Goal: Transaction & Acquisition: Purchase product/service

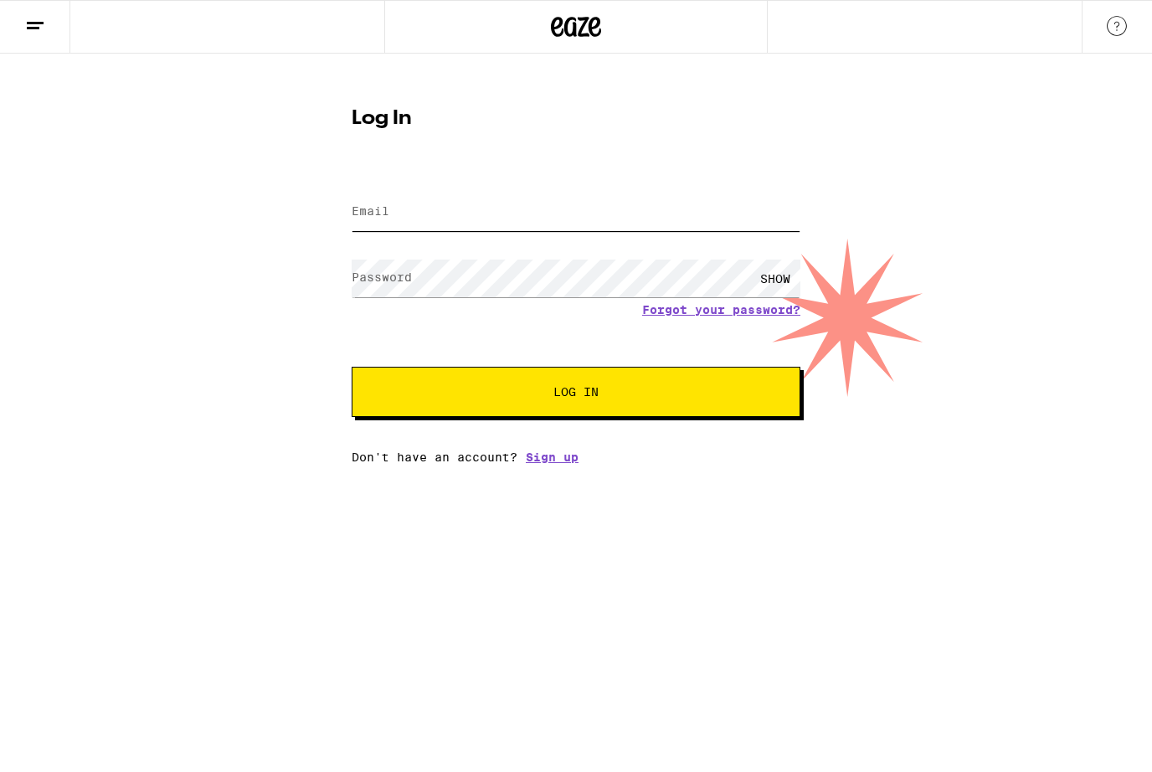
click at [726, 208] on input "Email" at bounding box center [576, 212] width 449 height 38
type input "[EMAIL_ADDRESS][DOMAIN_NAME]"
click at [576, 394] on button "Log In" at bounding box center [576, 392] width 449 height 50
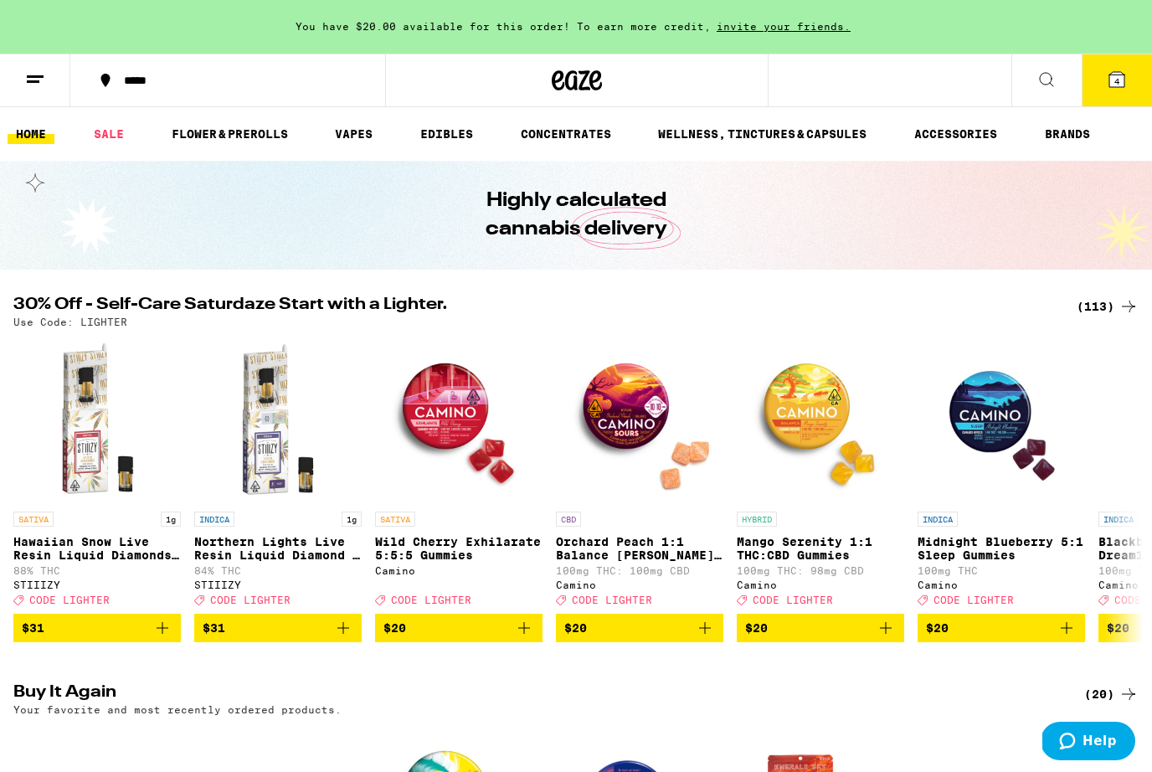
click at [530, 638] on icon "Add to bag" at bounding box center [524, 628] width 20 height 20
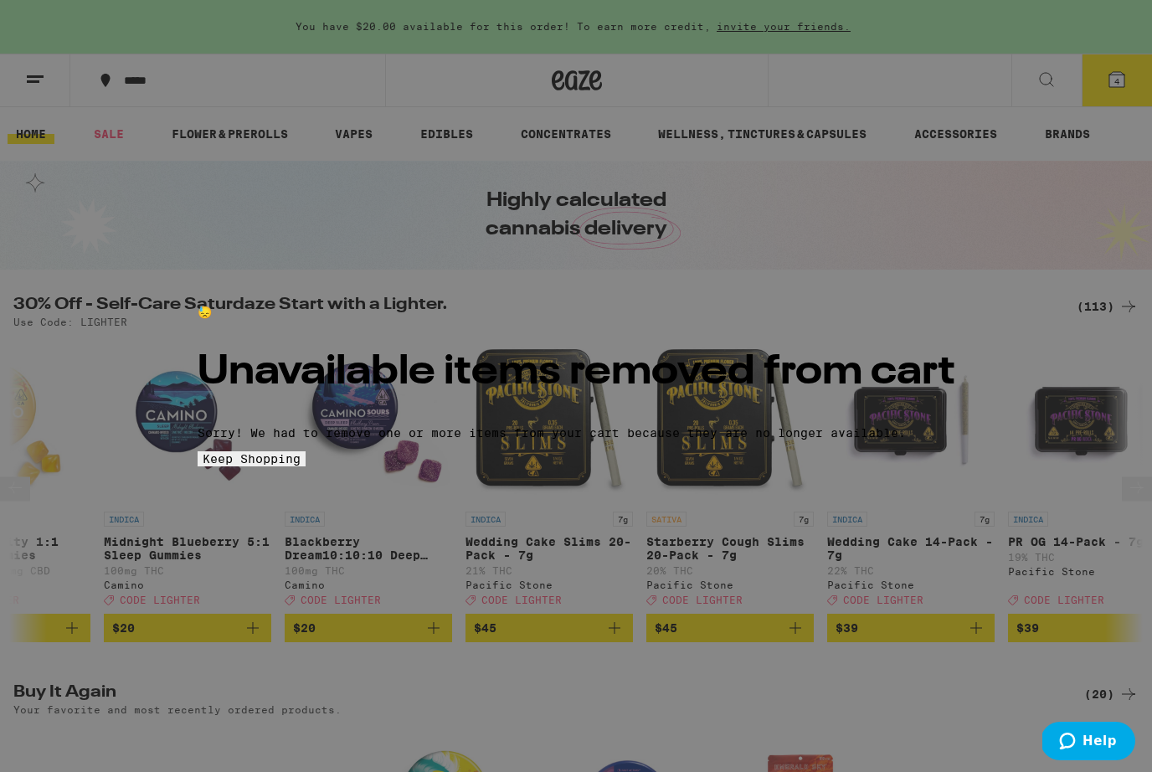
scroll to position [0, 815]
click at [306, 466] on button "Keep Shopping" at bounding box center [252, 458] width 108 height 15
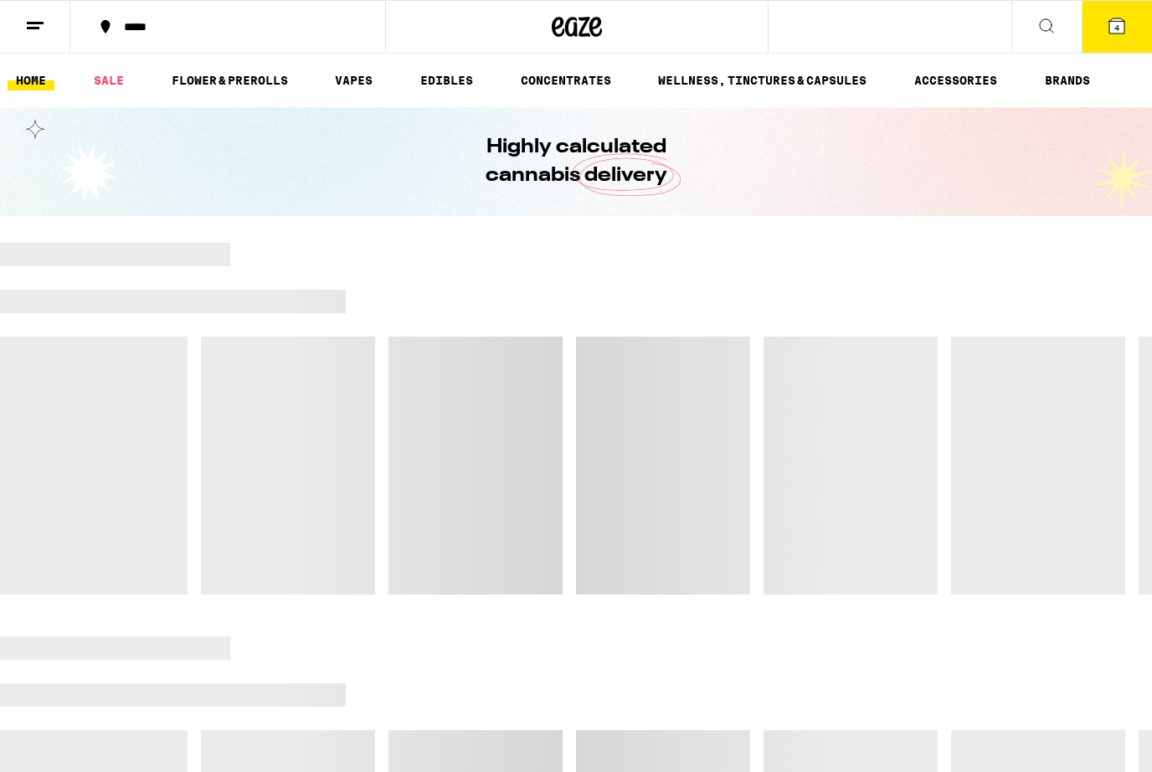
click at [712, 528] on div at bounding box center [576, 419] width 1152 height 352
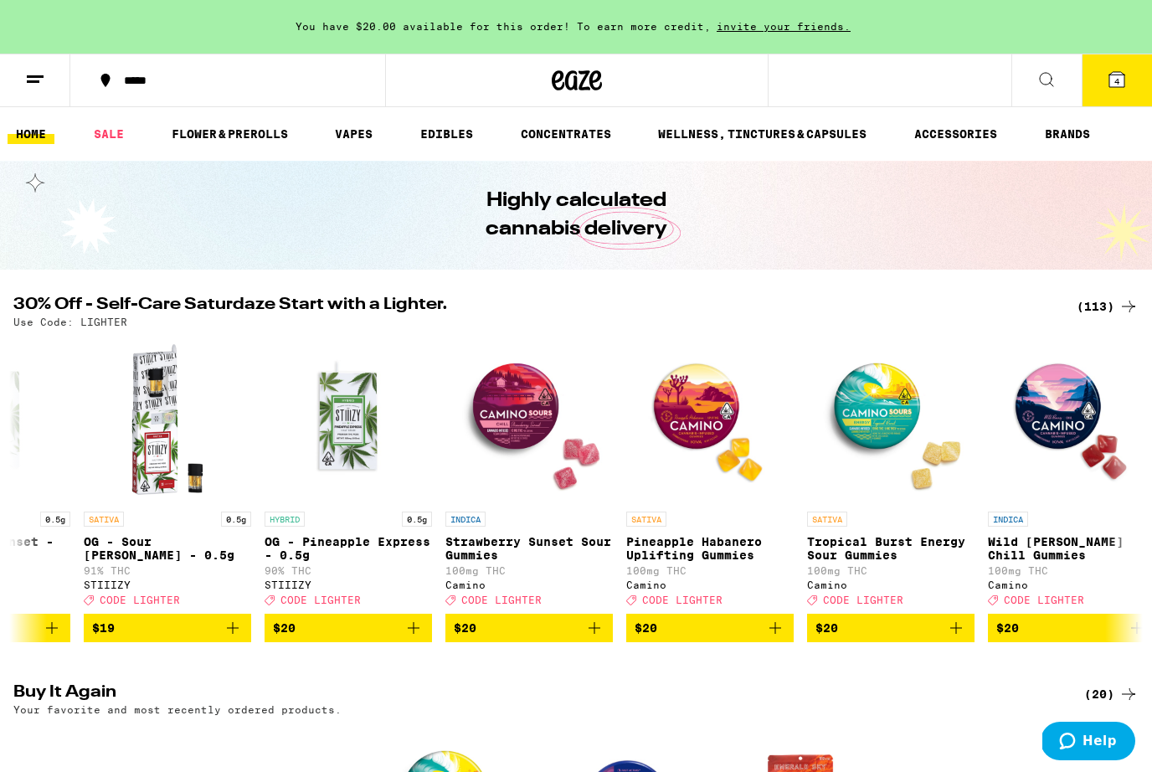
scroll to position [0, 4827]
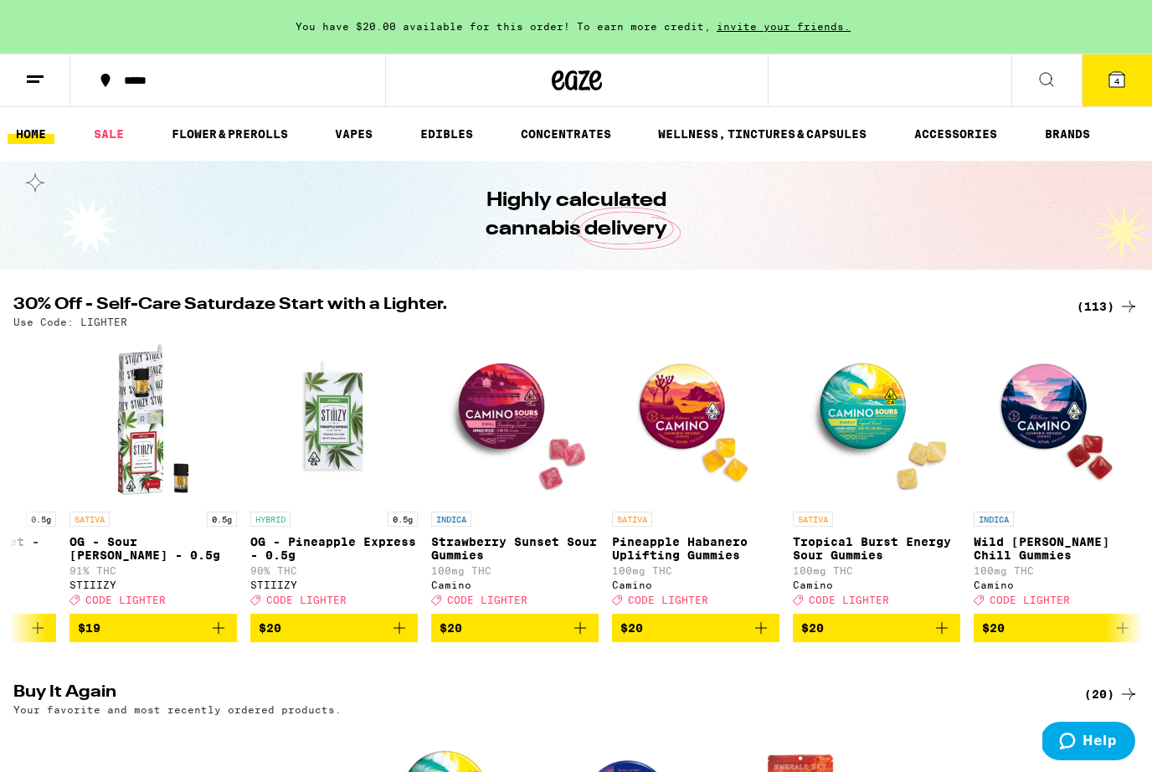
click at [767, 638] on icon "Add to bag" at bounding box center [761, 628] width 20 height 20
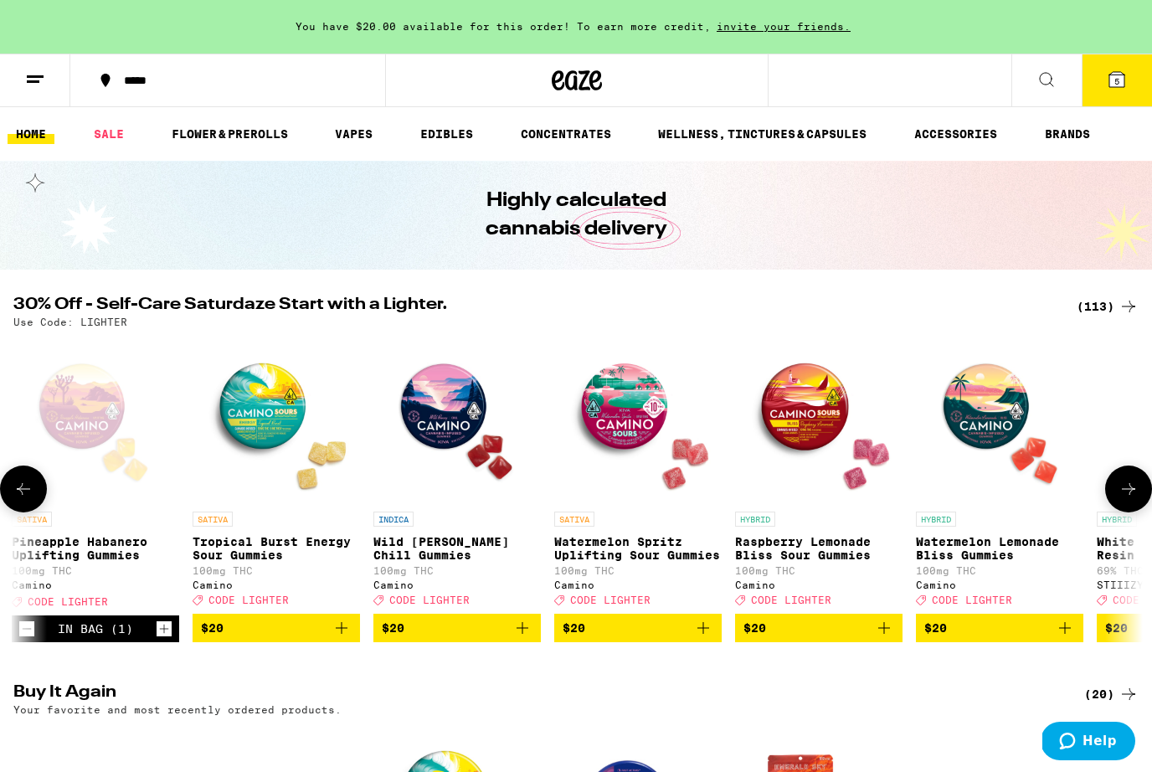
scroll to position [0, 0]
click at [348, 638] on icon "Add to bag" at bounding box center [342, 628] width 20 height 20
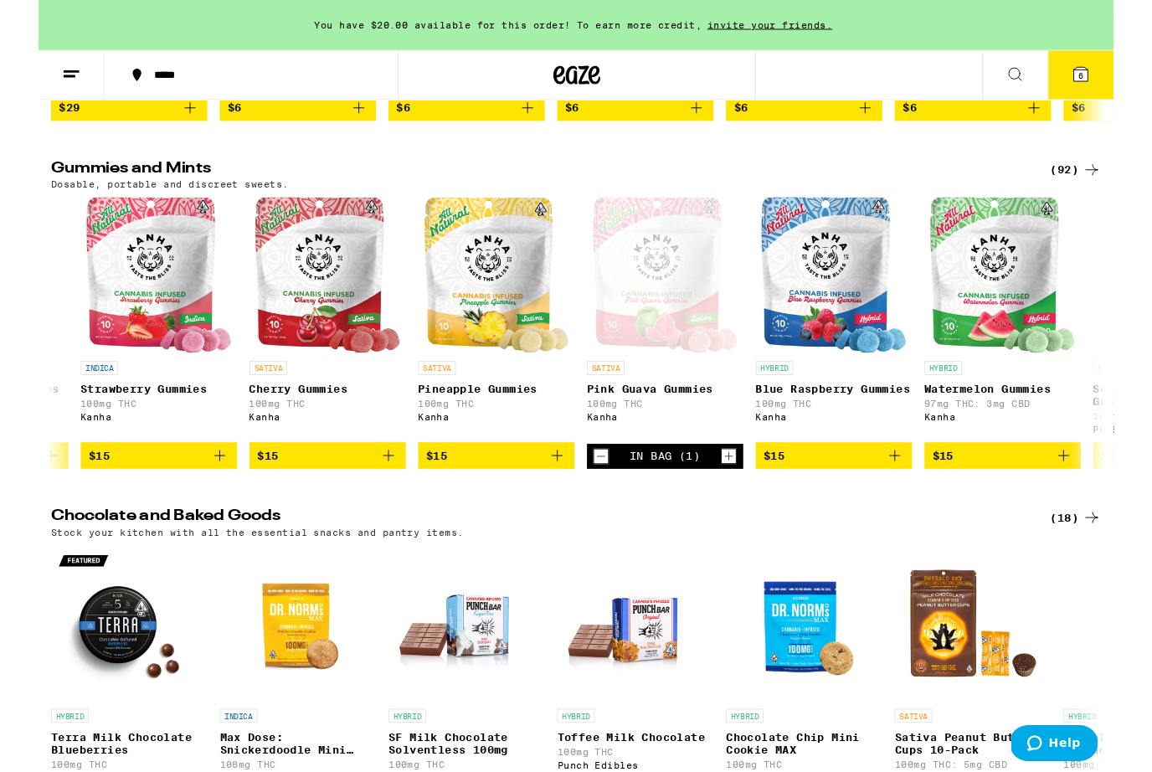
scroll to position [0, 3767]
click at [604, 499] on icon "Decrement" at bounding box center [601, 489] width 15 height 20
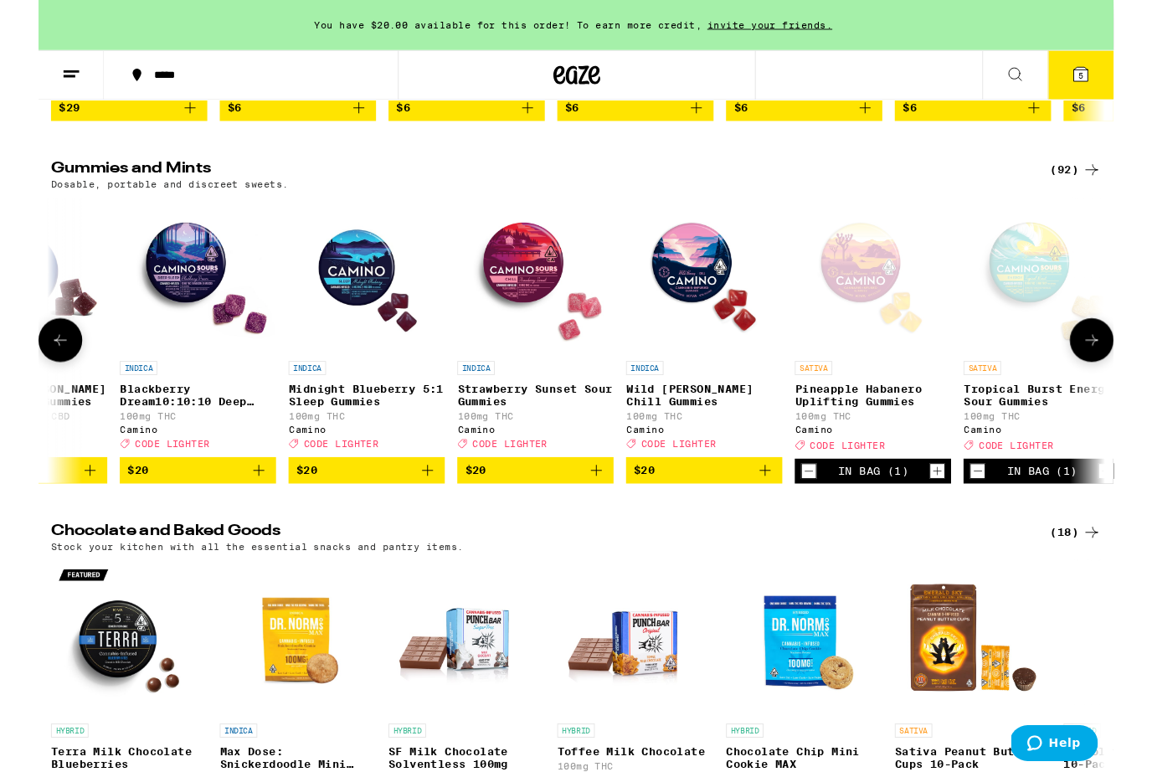
scroll to position [0, 8951]
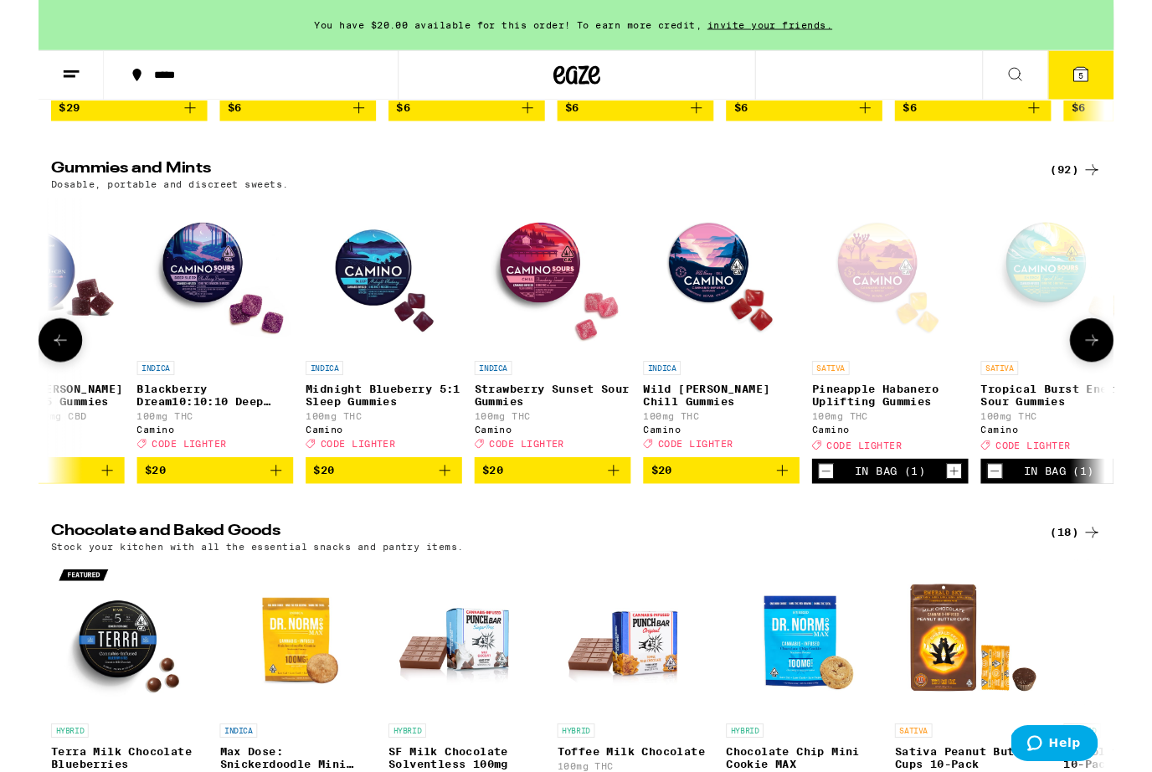
click at [450, 518] on button "$20" at bounding box center [369, 504] width 167 height 28
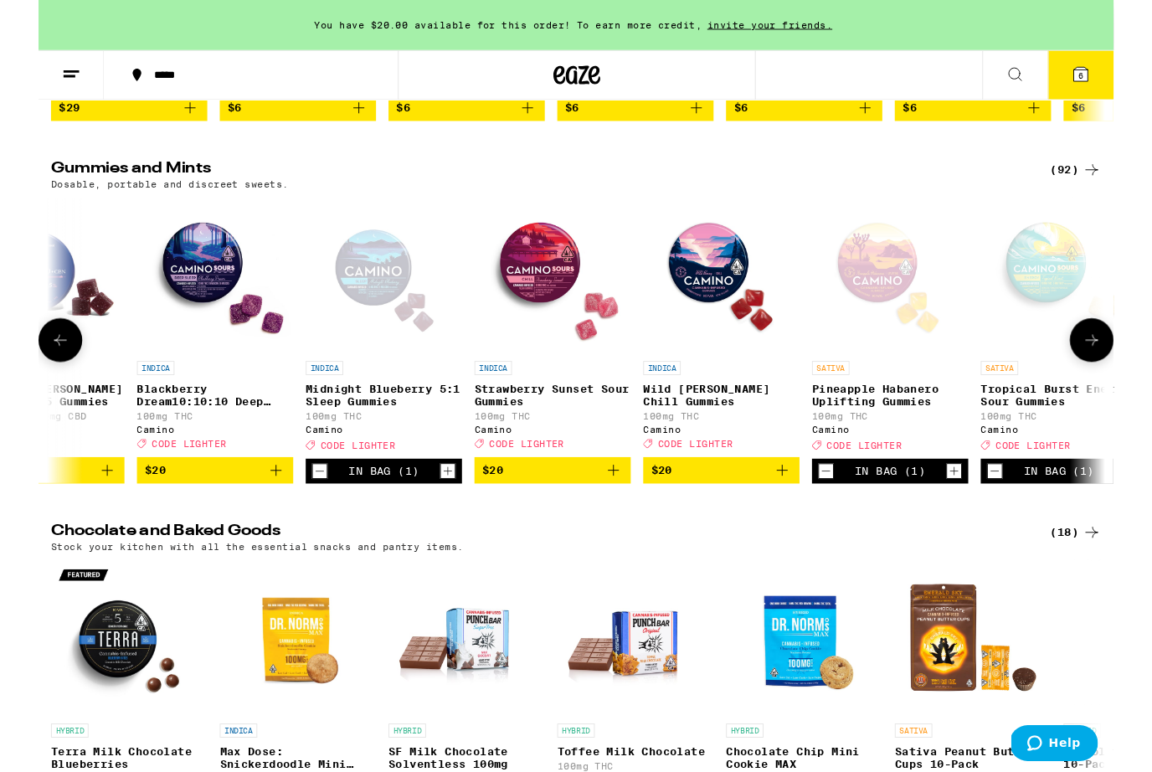
click at [173, 378] on img "Open page for Blackberry Dream10:10:10 Deep Sleep Gummies from Camino" at bounding box center [189, 294] width 167 height 167
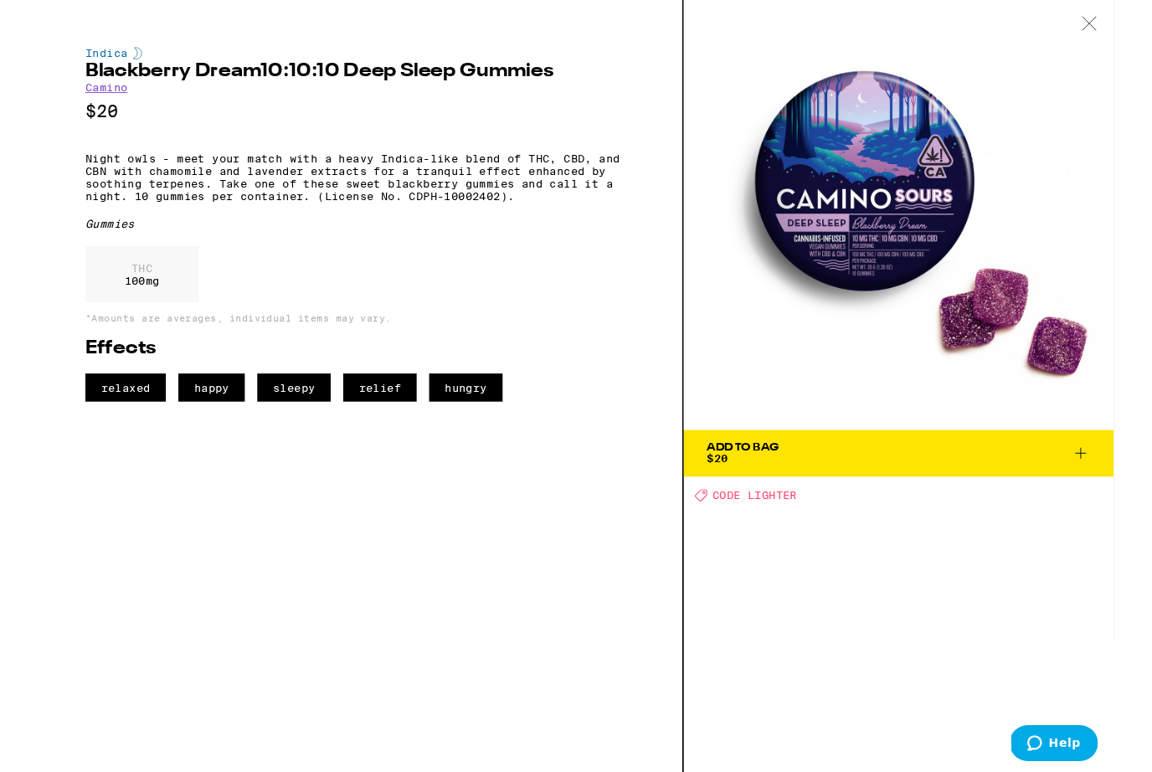
click at [1135, 23] on div at bounding box center [1126, 26] width 52 height 53
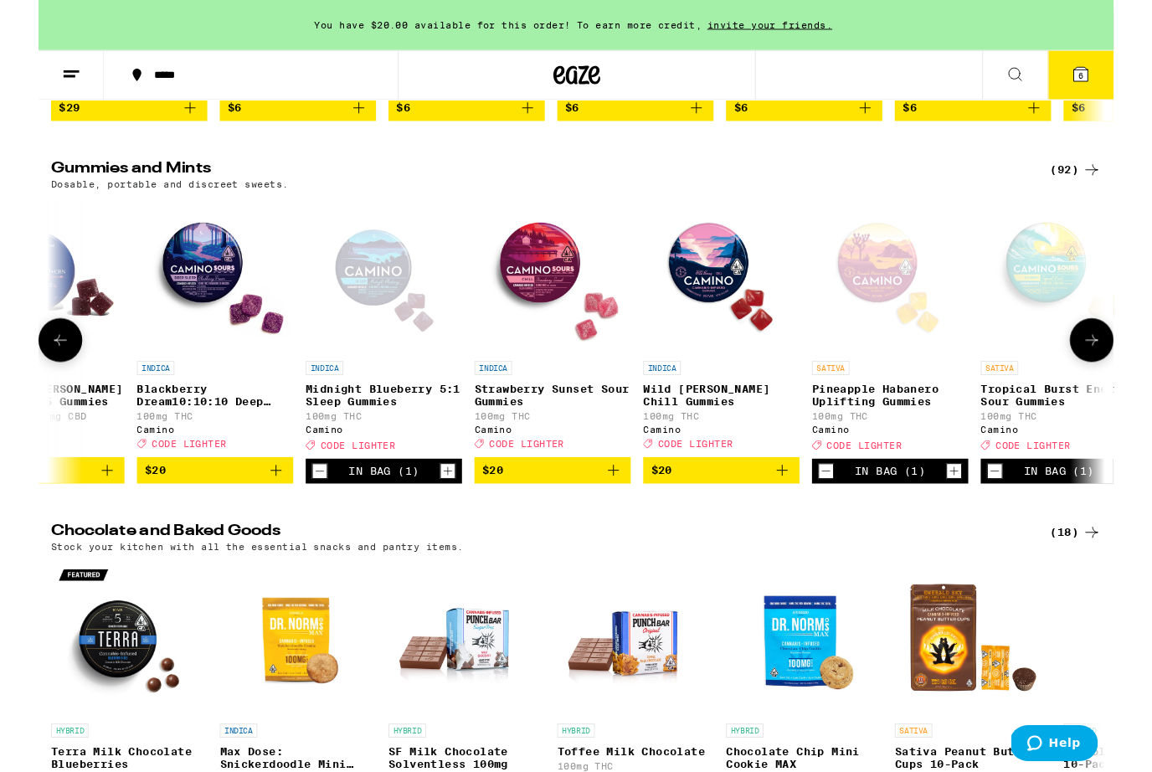
click at [373, 378] on div "Open page for Midnight Blueberry 5:1 Sleep Gummies from Camino" at bounding box center [369, 294] width 167 height 167
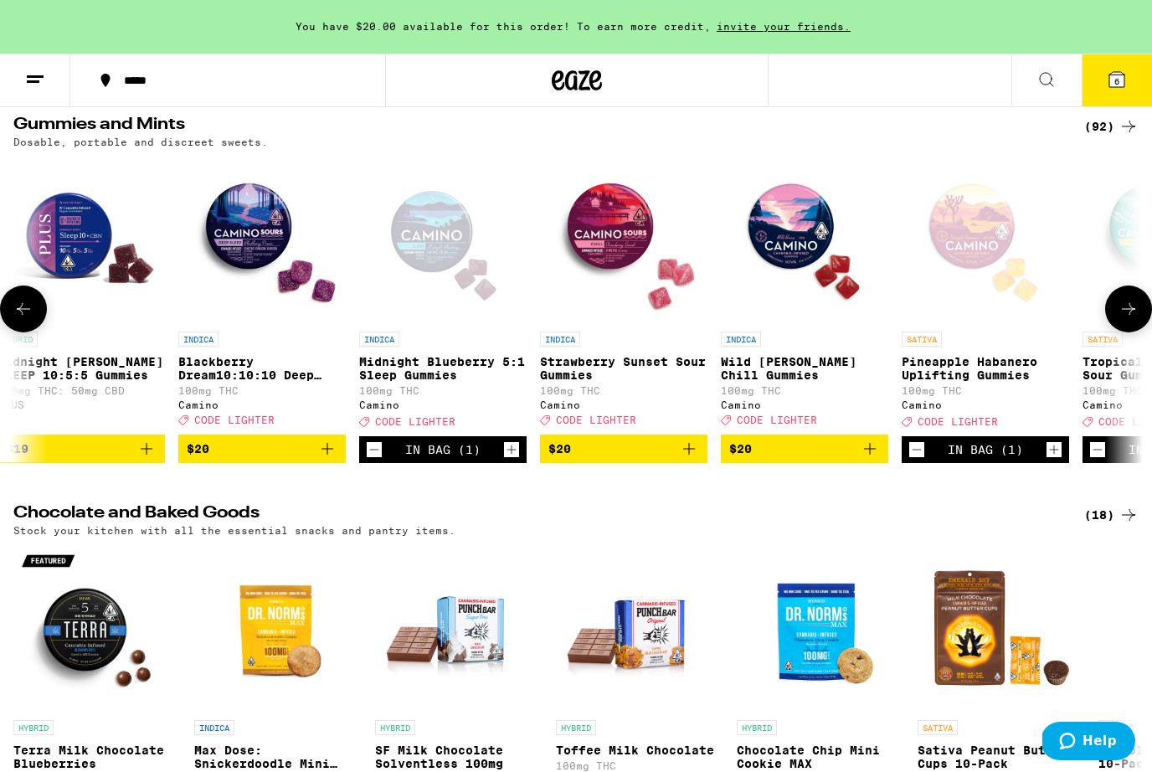
scroll to position [0, 8868]
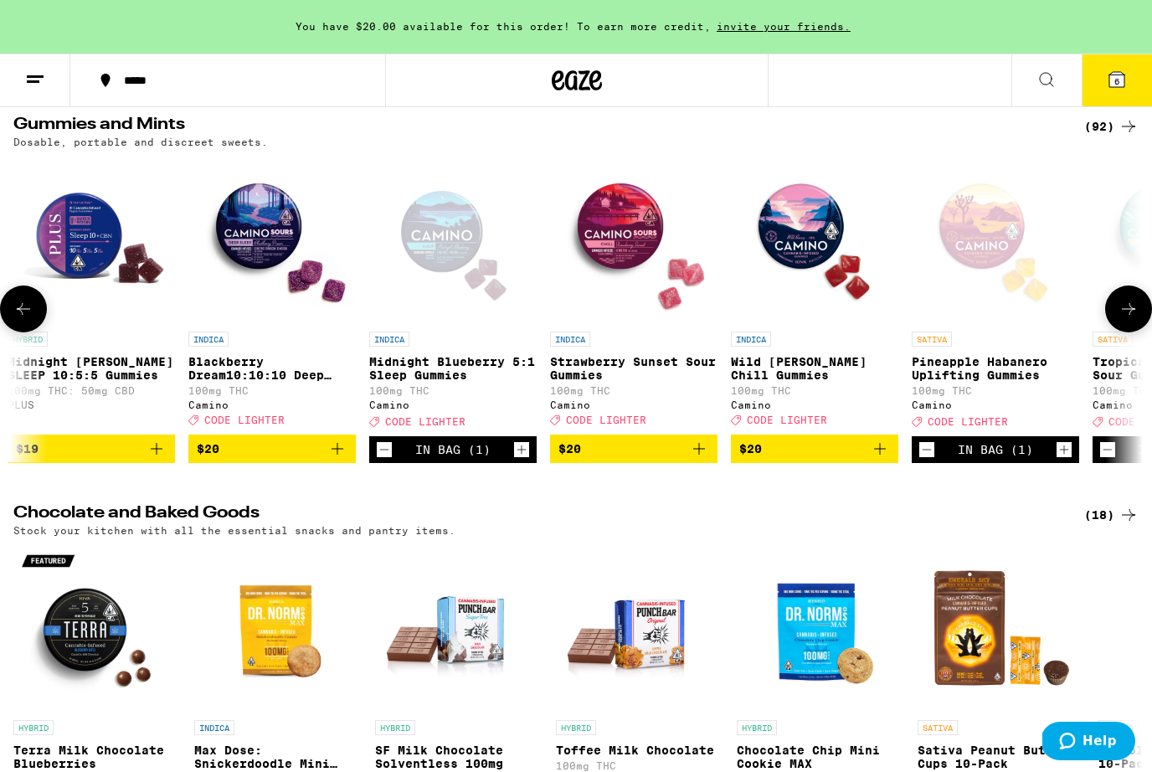
click at [280, 382] on p "Blackberry Dream10:10:10 Deep Sleep Gummies" at bounding box center [271, 368] width 167 height 27
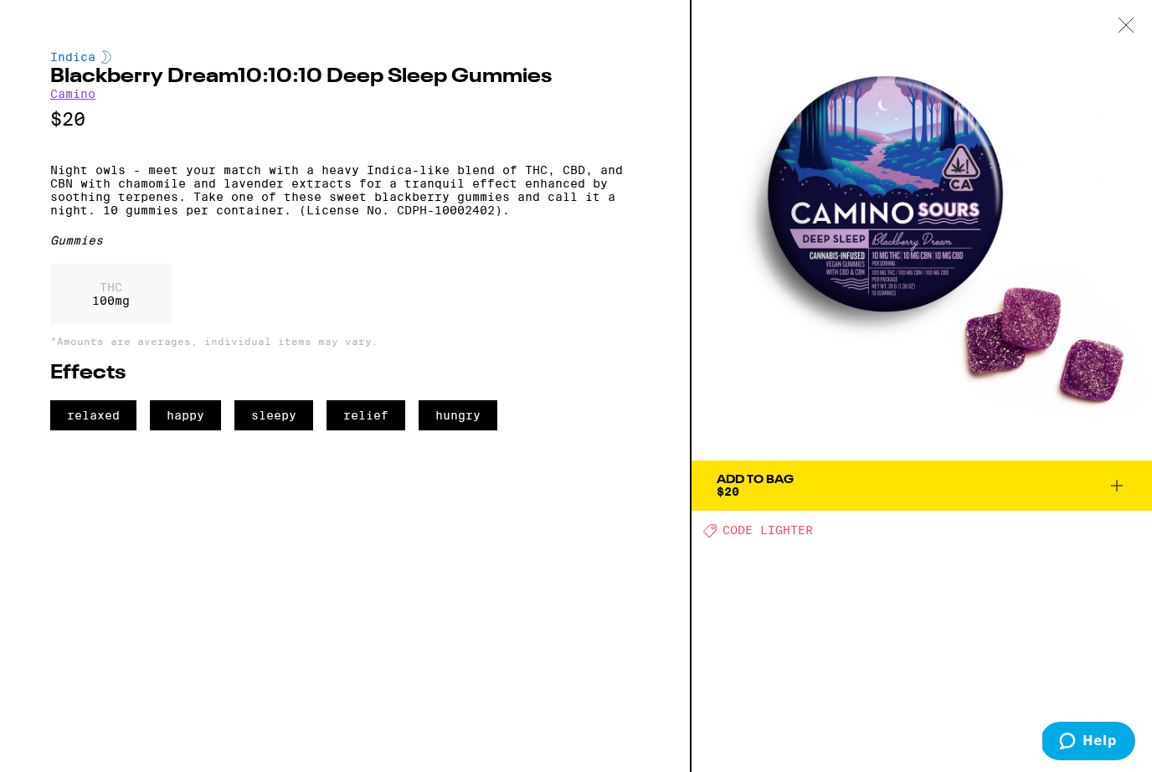
click at [1109, 484] on icon at bounding box center [1117, 486] width 20 height 20
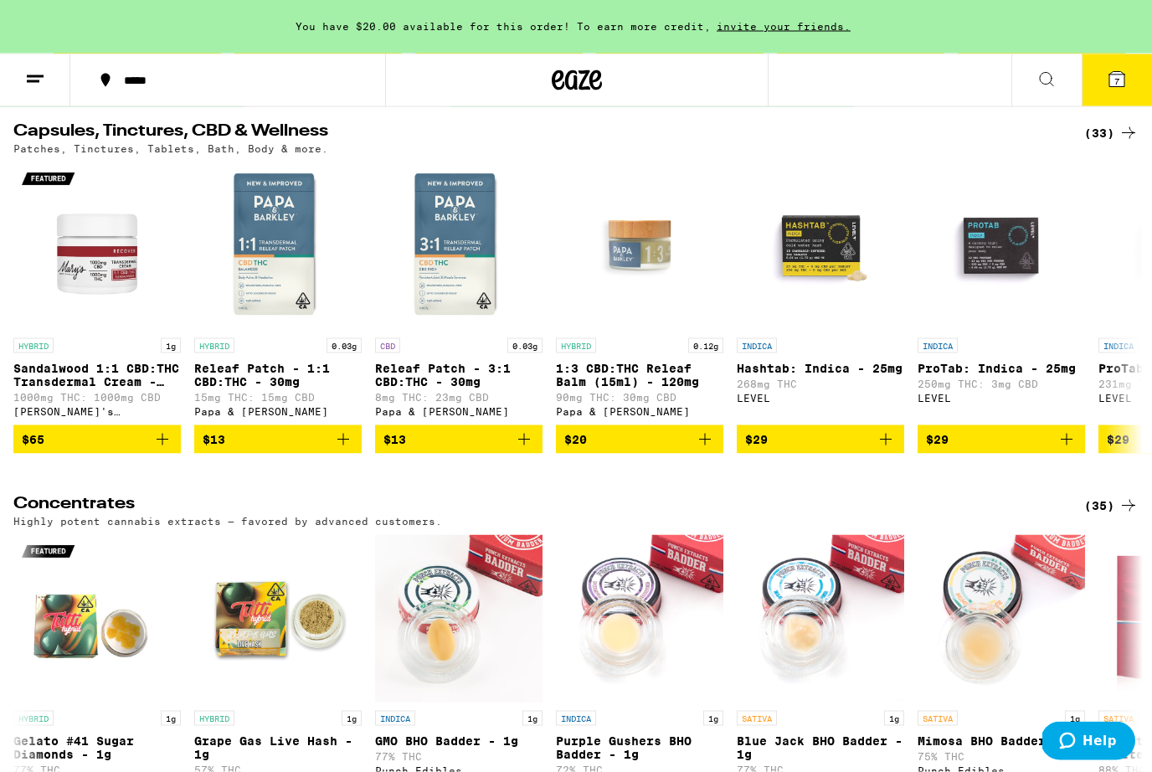
scroll to position [6045, 0]
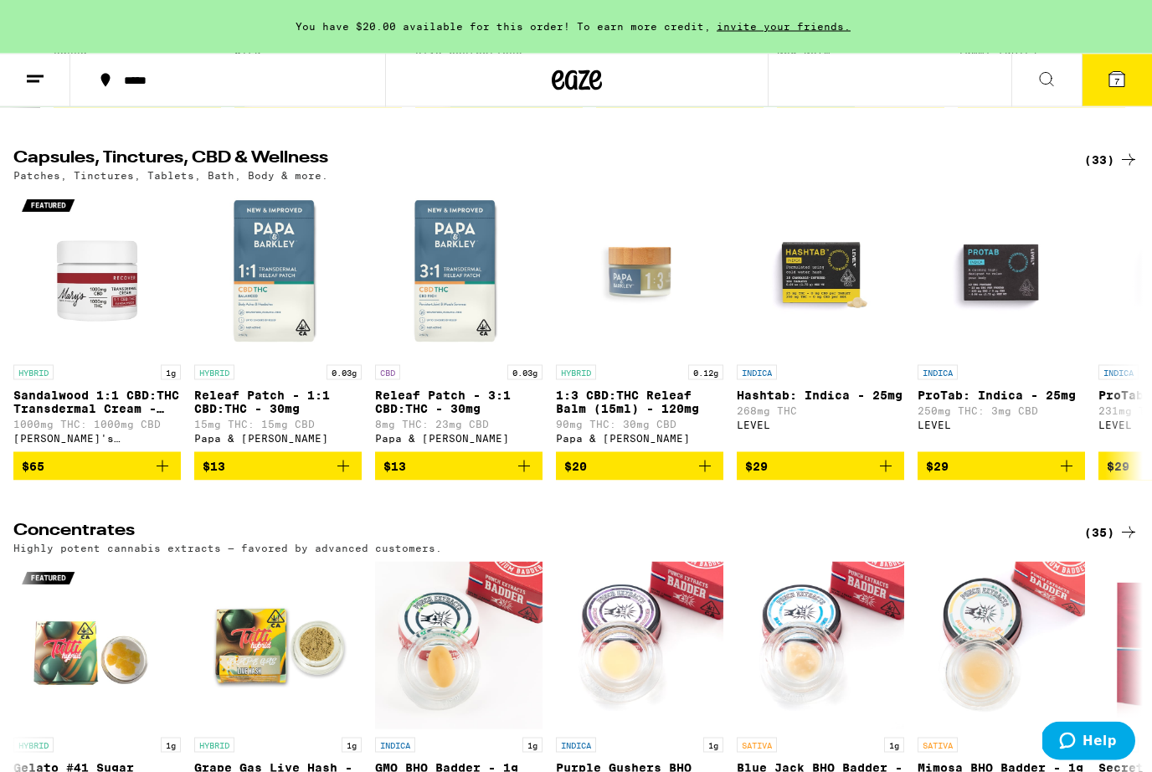
click at [1113, 78] on icon at bounding box center [1116, 79] width 15 height 15
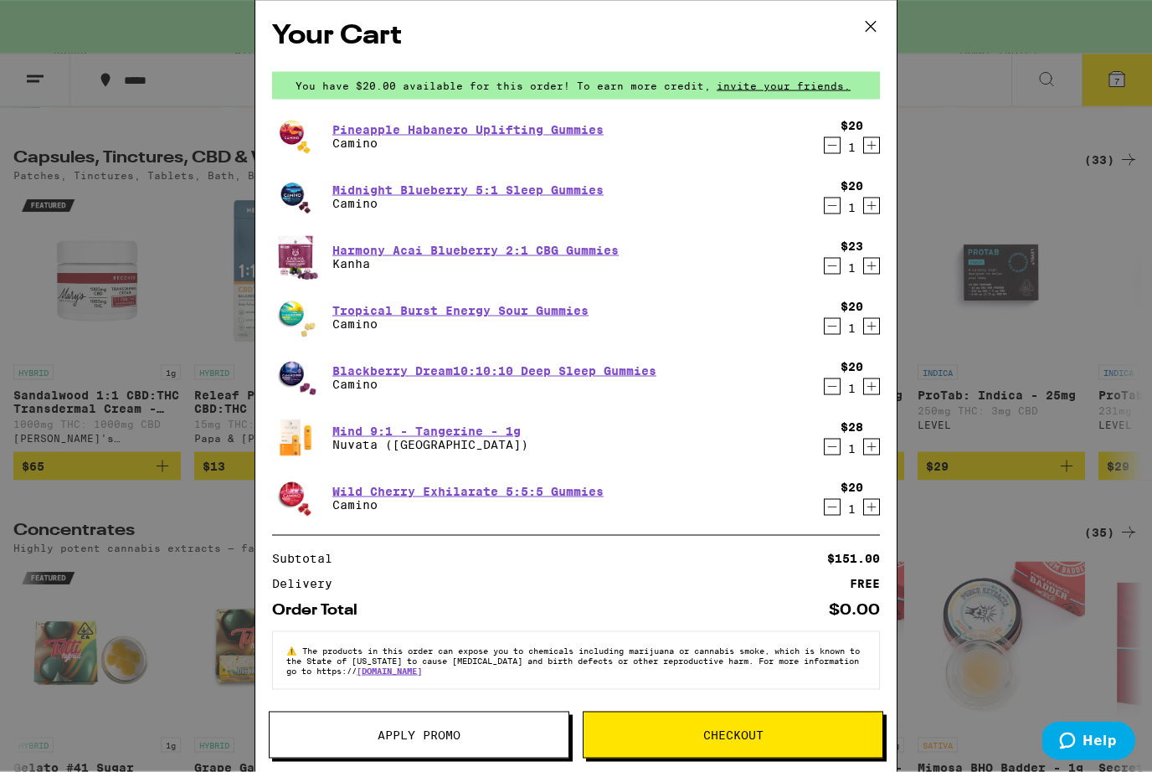
scroll to position [6045, 0]
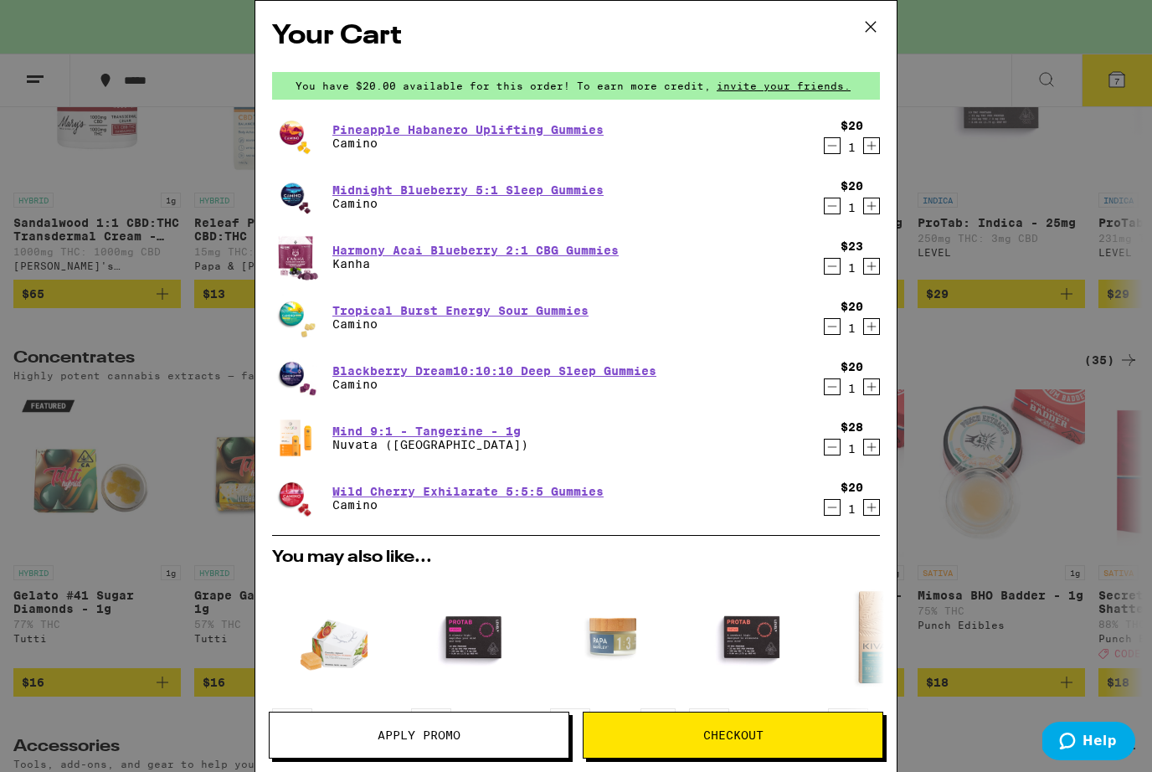
click at [832, 272] on icon "Decrement" at bounding box center [832, 266] width 15 height 20
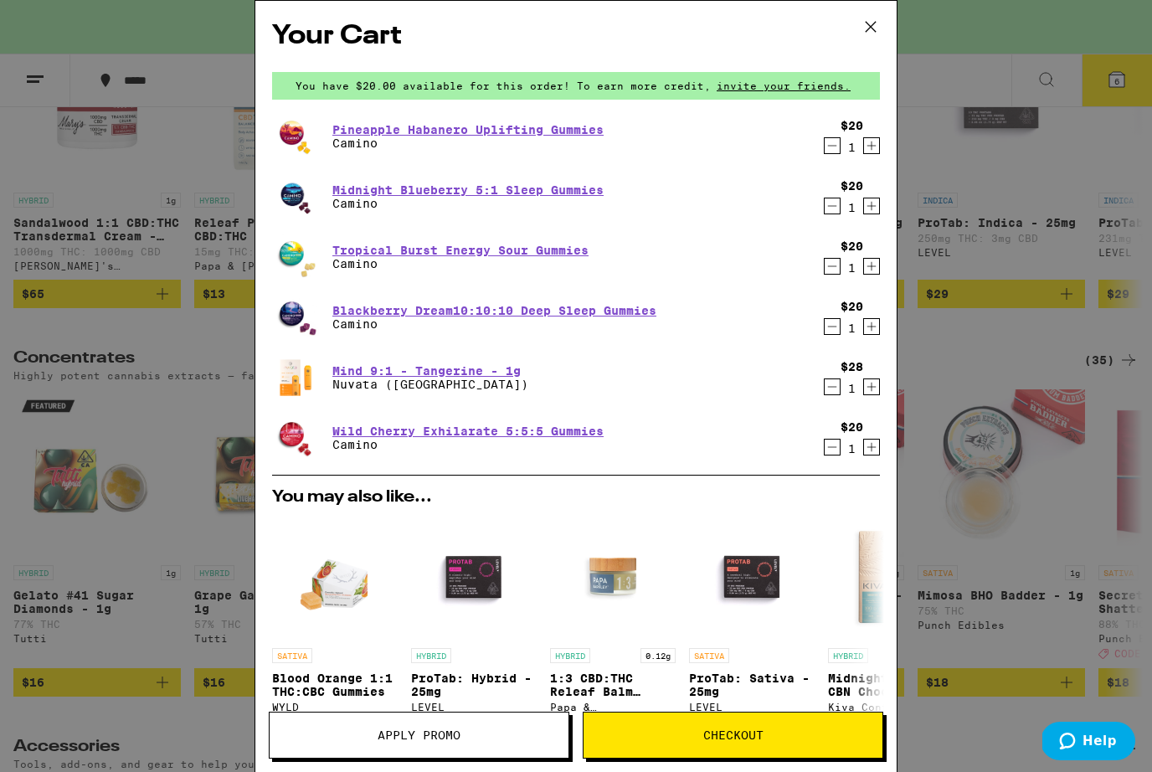
click at [311, 323] on img at bounding box center [295, 317] width 47 height 47
click at [437, 315] on link "Blackberry Dream10:10:10 Deep Sleep Gummies" at bounding box center [494, 310] width 324 height 13
click at [833, 211] on icon "Decrement" at bounding box center [832, 206] width 15 height 20
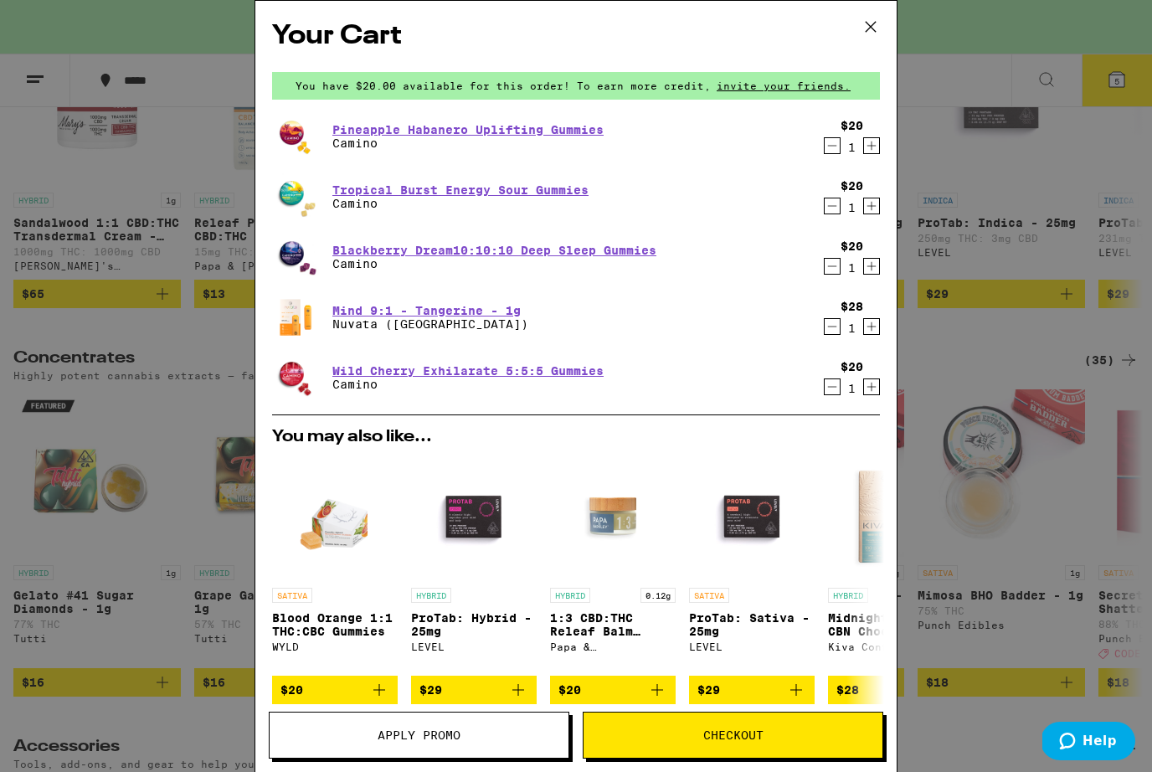
click at [877, 25] on icon at bounding box center [870, 26] width 25 height 25
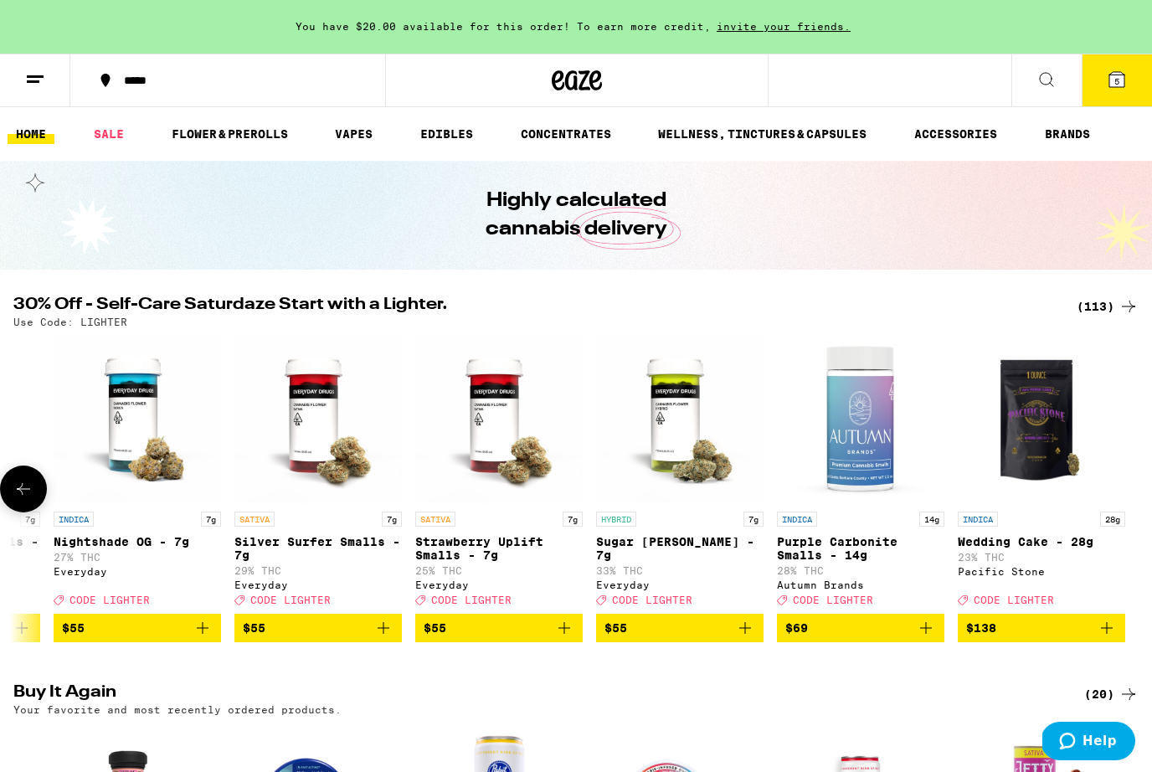
click at [1119, 79] on span "5" at bounding box center [1116, 81] width 5 height 10
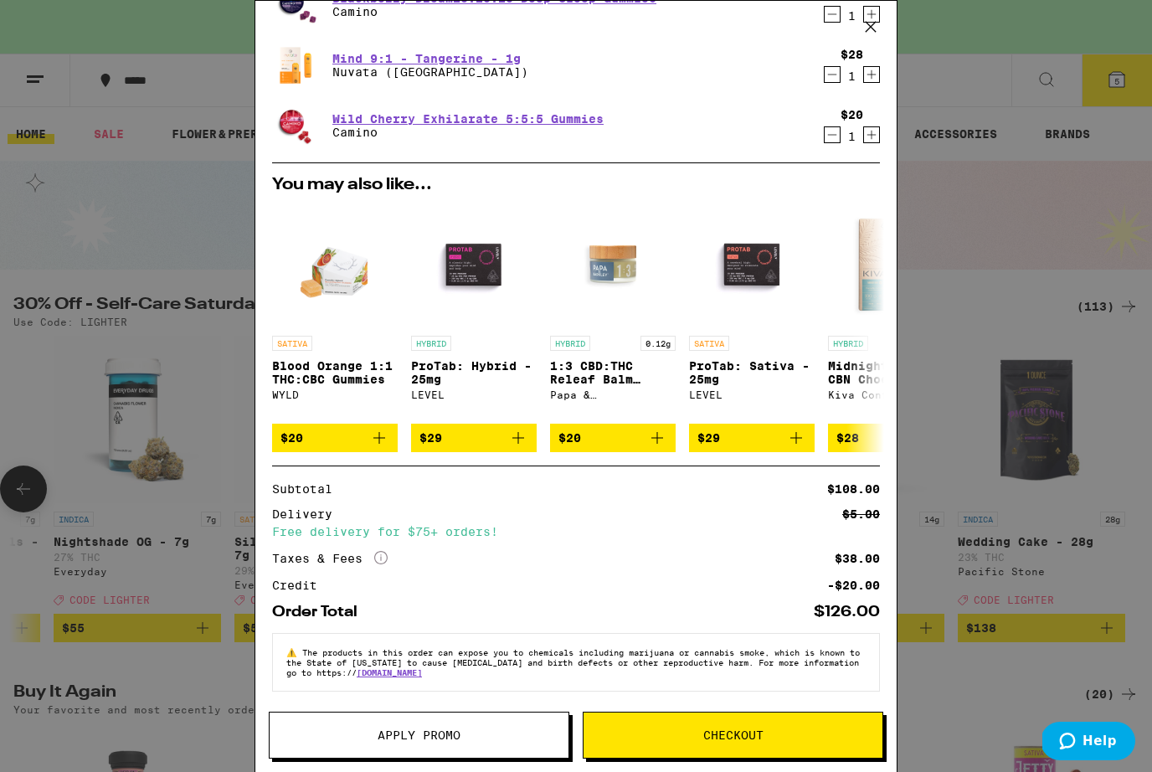
scroll to position [272, 0]
click at [498, 747] on button "Apply Promo" at bounding box center [419, 735] width 301 height 47
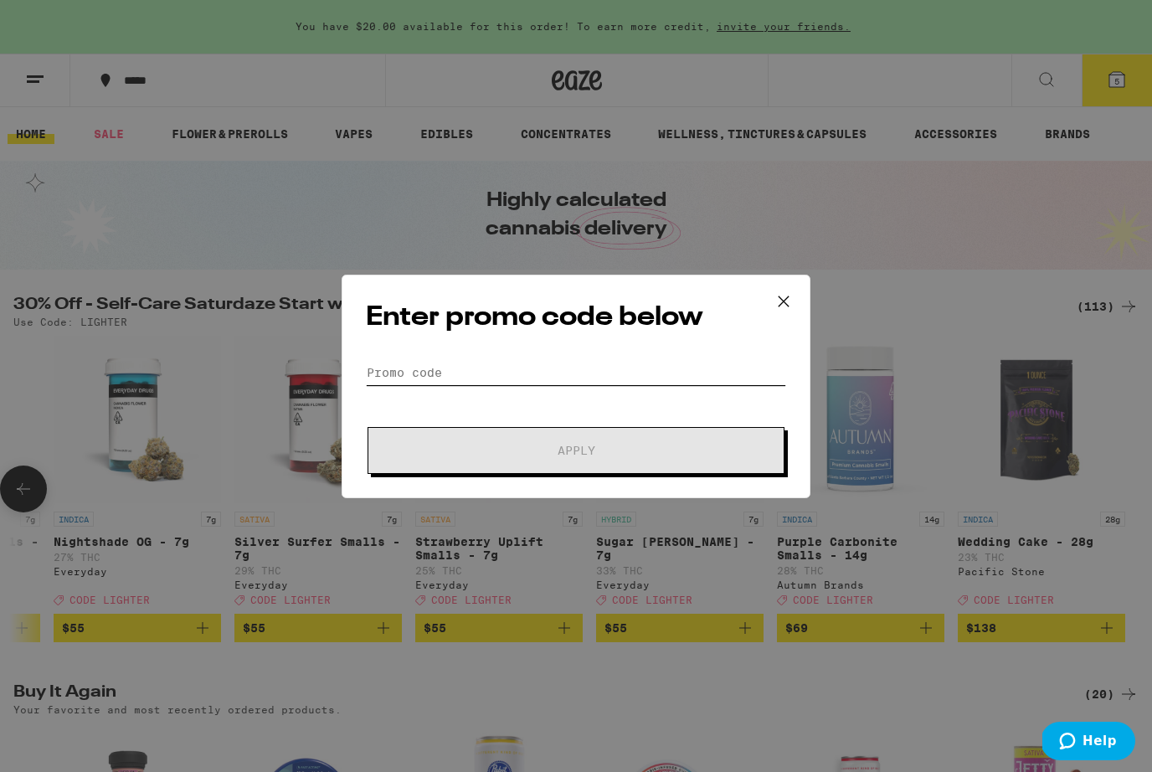
click at [685, 370] on input "Promo Code" at bounding box center [576, 372] width 420 height 25
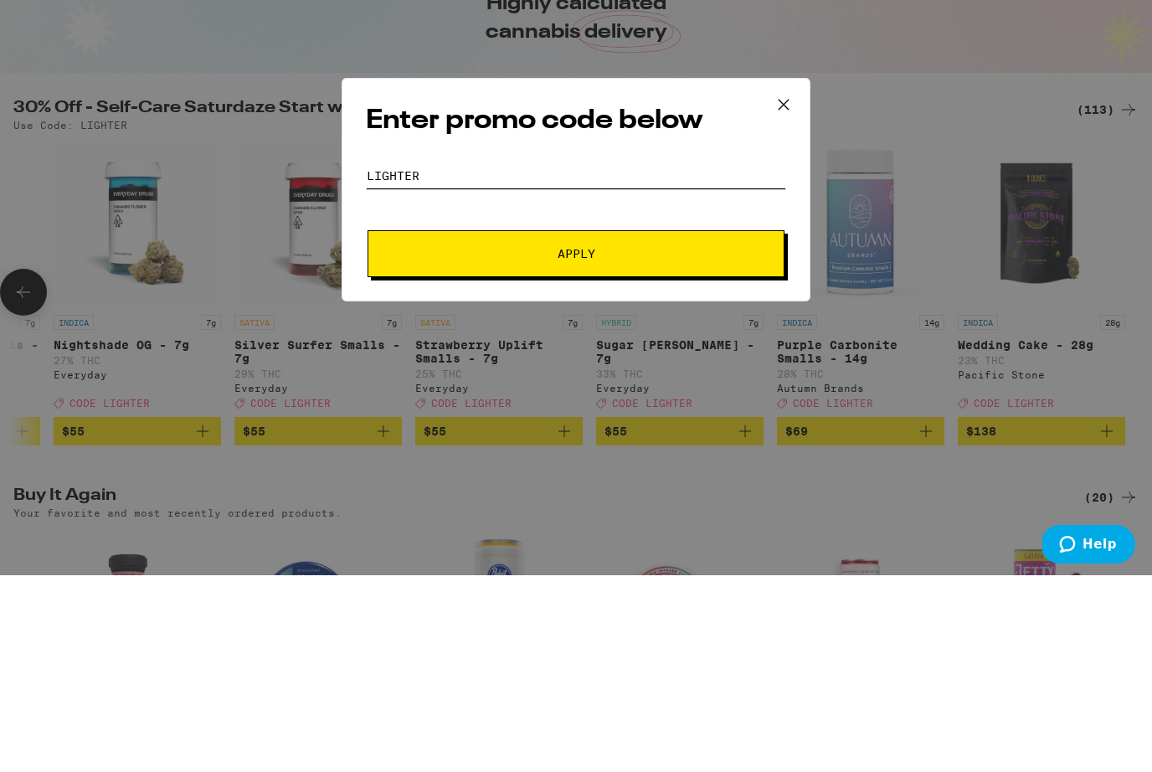
type input "Lighter"
click at [713, 445] on span "Apply" at bounding box center [575, 451] width 301 height 12
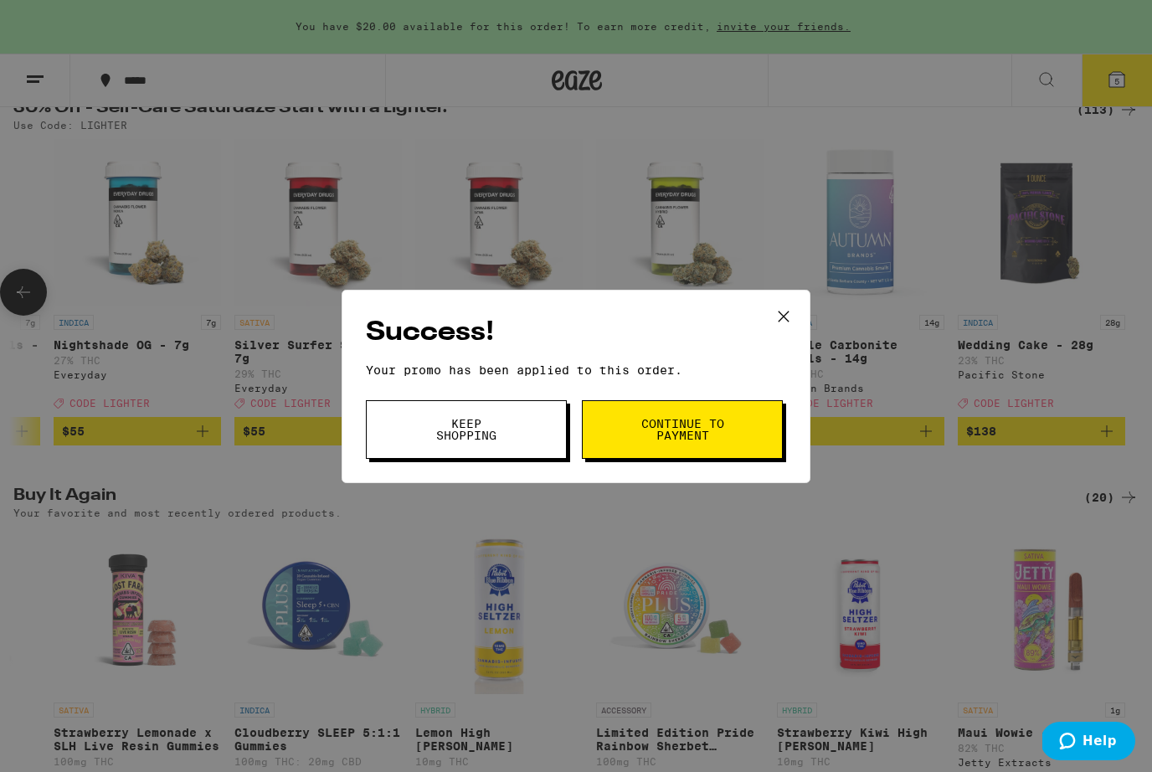
click at [654, 440] on span "Continue to payment" at bounding box center [682, 429] width 85 height 23
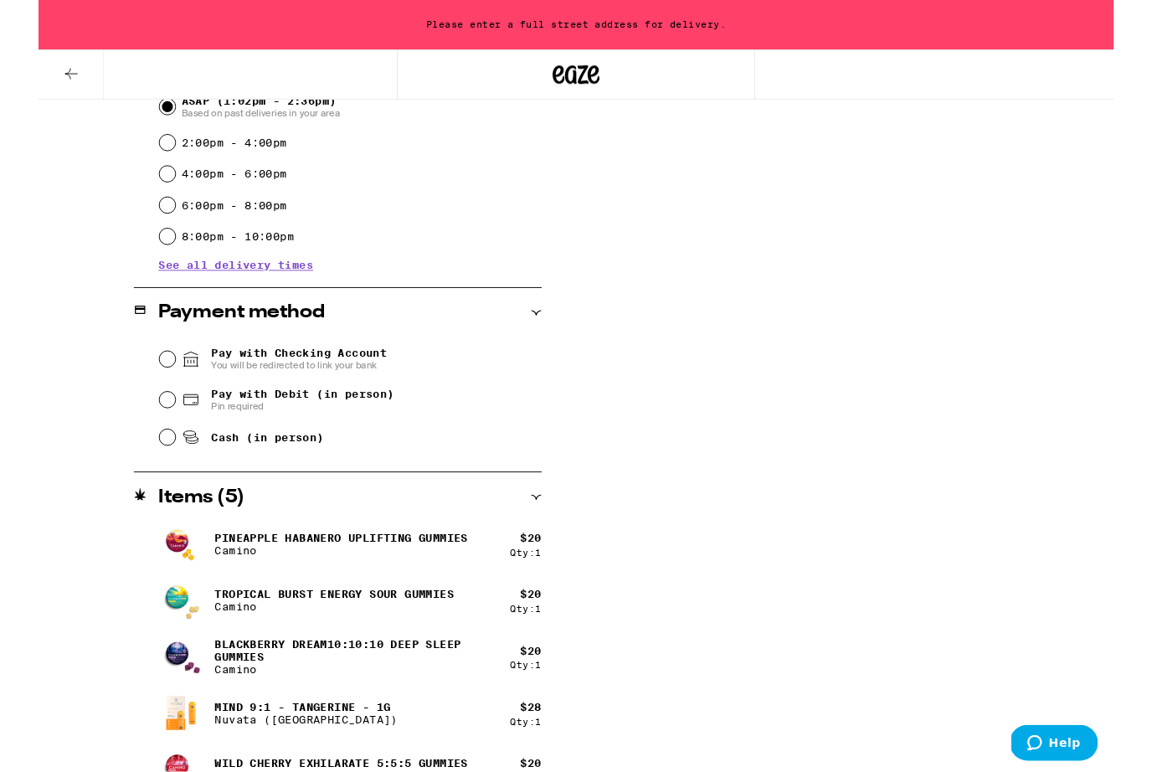
scroll to position [536, 0]
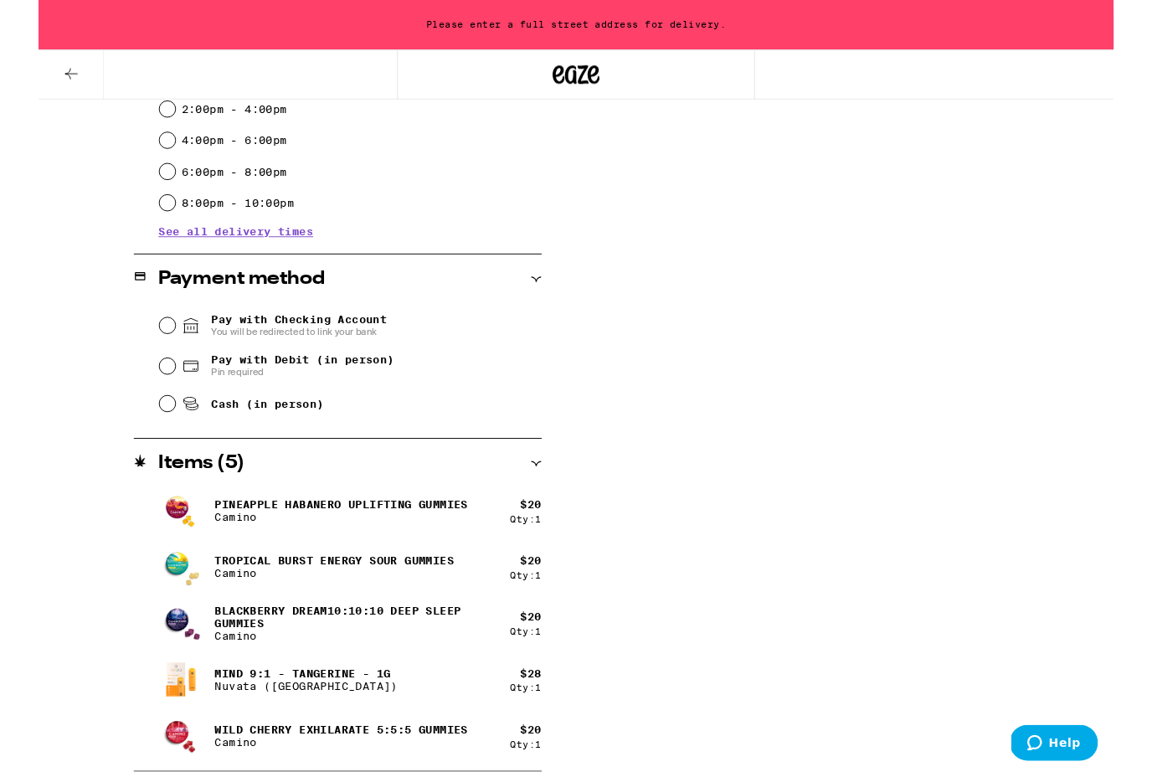
click at [302, 732] on p "Nuvata ([GEOGRAPHIC_DATA])" at bounding box center [287, 734] width 196 height 13
click at [164, 737] on img at bounding box center [152, 728] width 47 height 47
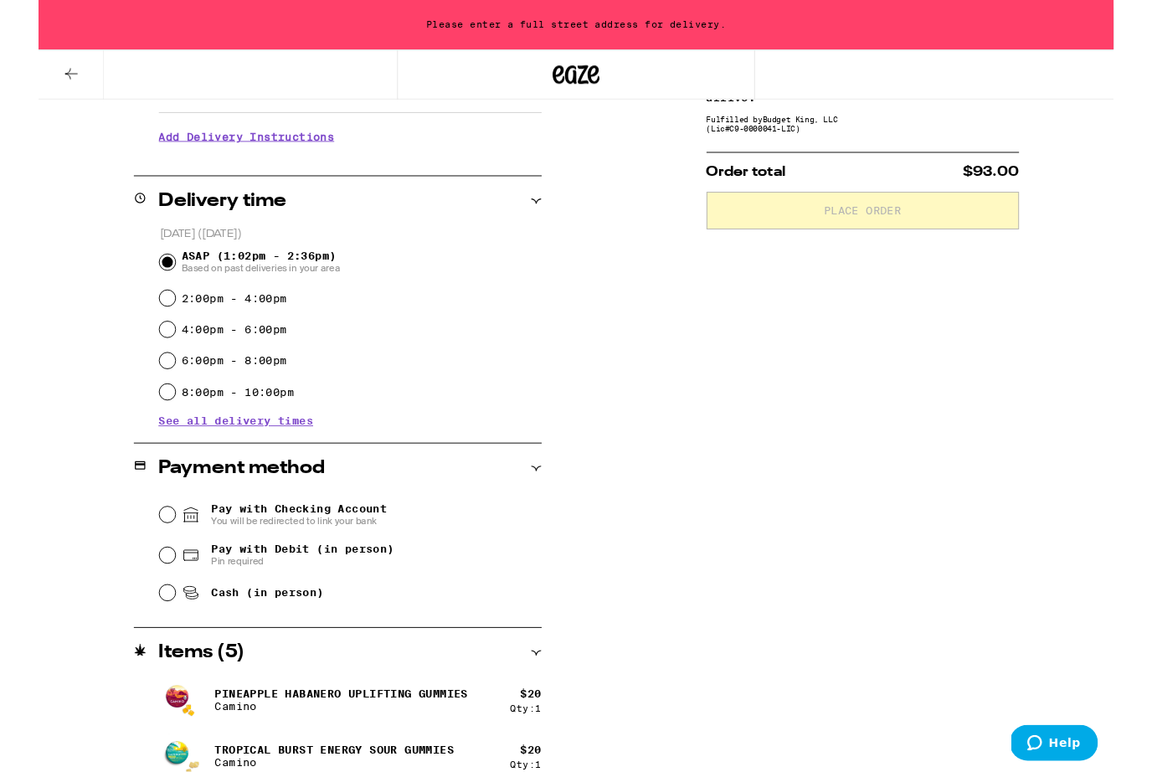
scroll to position [332, 0]
click at [142, 601] on input "Pay with Debit (in person) Pin required" at bounding box center [138, 596] width 17 height 17
radio input "true"
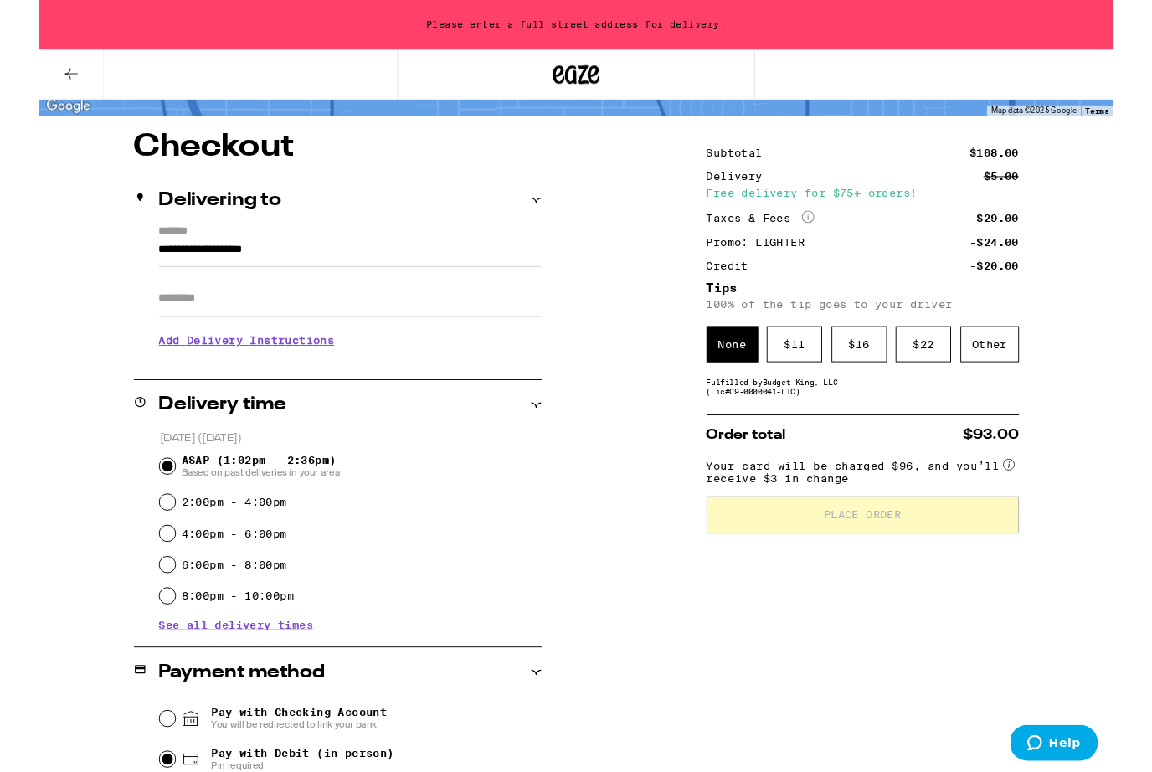
scroll to position [116, 0]
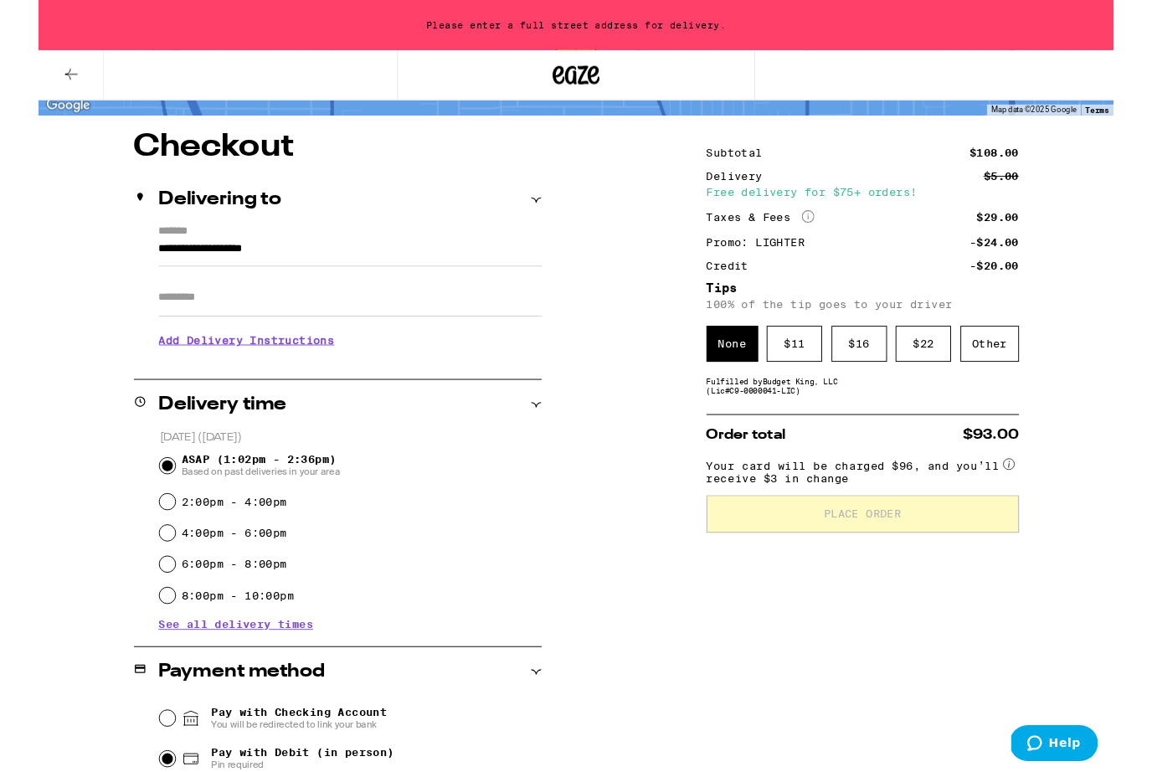
click at [819, 379] on div "$ 11" at bounding box center [809, 368] width 59 height 39
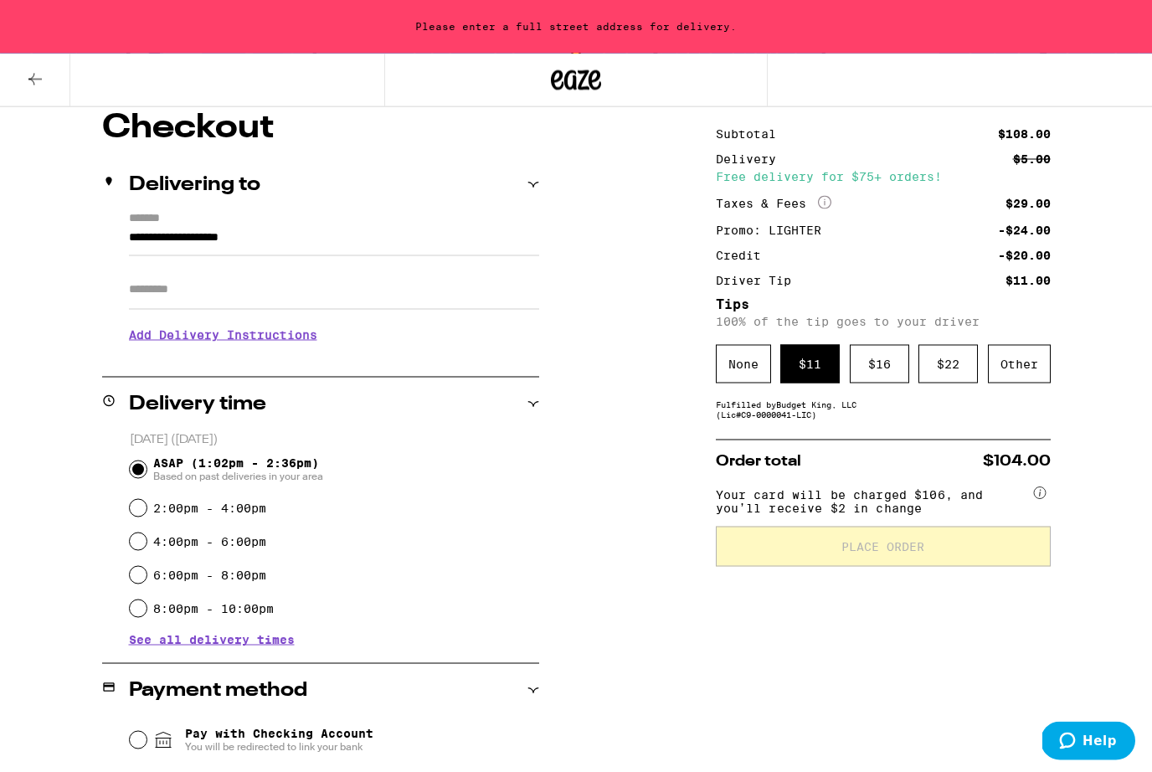
scroll to position [0, 0]
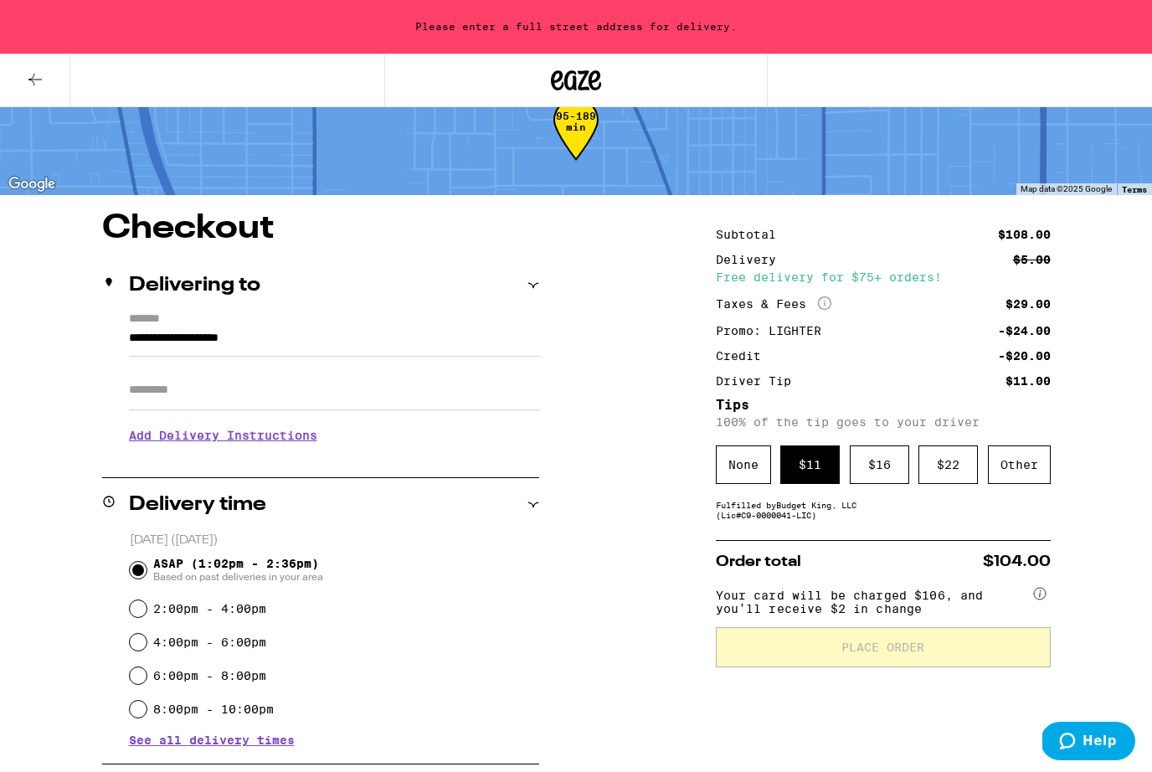
click at [455, 377] on input "Apt/Suite" at bounding box center [334, 390] width 410 height 40
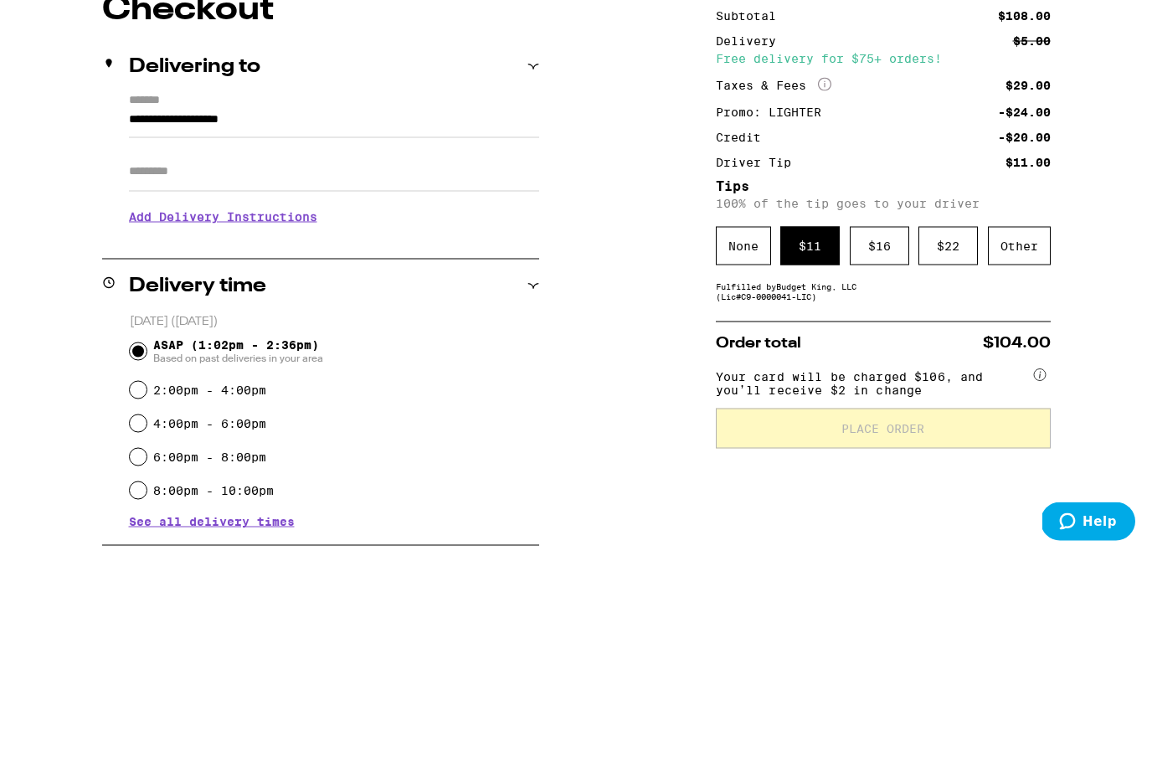
click at [236, 329] on input "**********" at bounding box center [334, 343] width 410 height 28
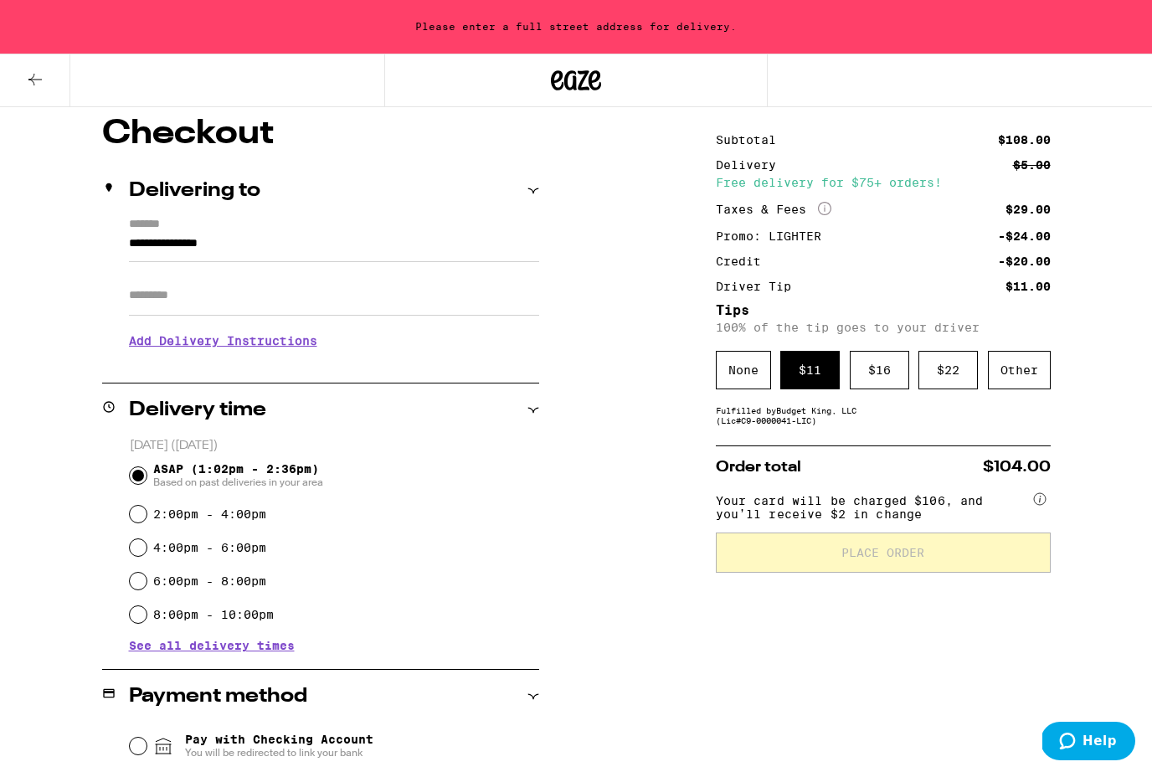
scroll to position [100, 0]
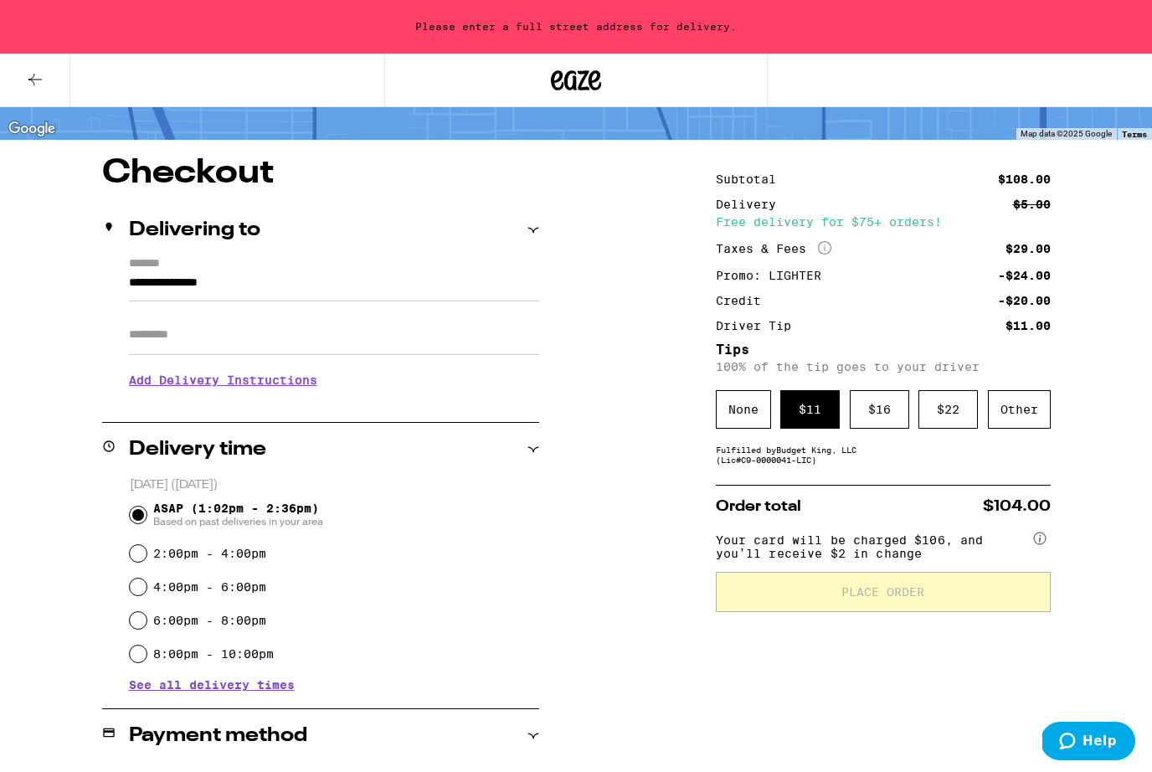
click at [405, 353] on input "Apt/Suite" at bounding box center [334, 335] width 410 height 40
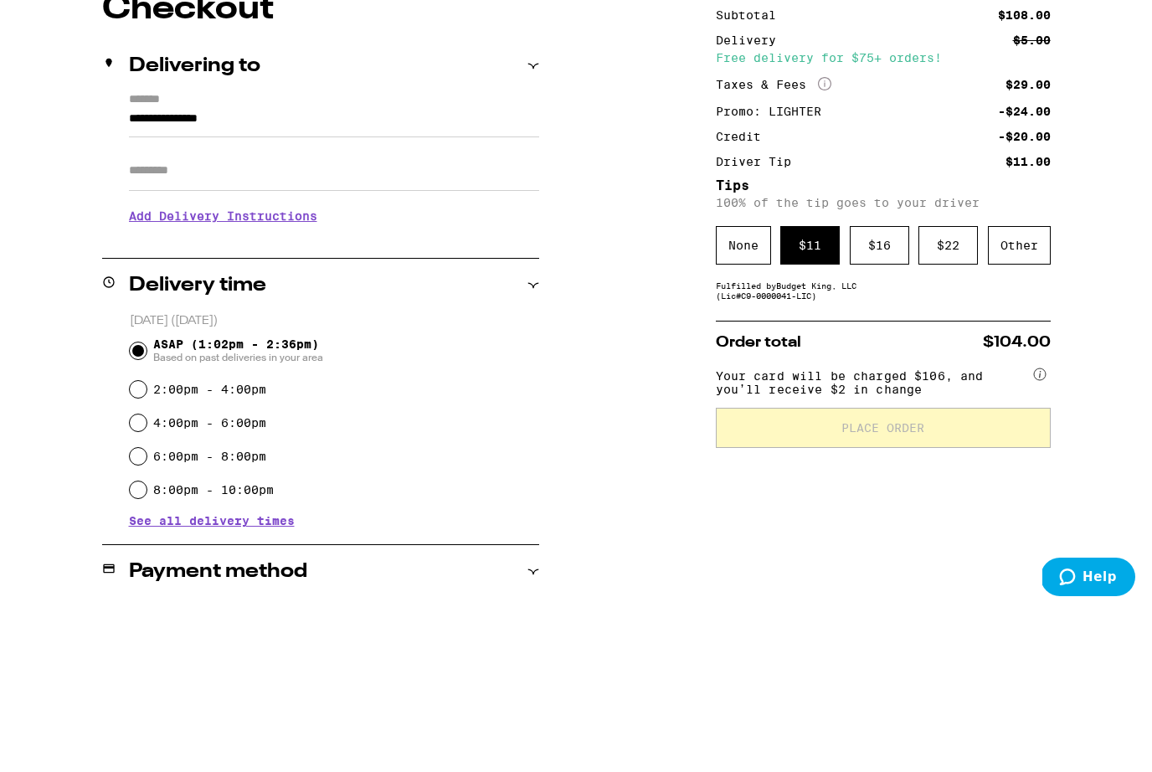
click at [451, 273] on input "**********" at bounding box center [334, 287] width 410 height 28
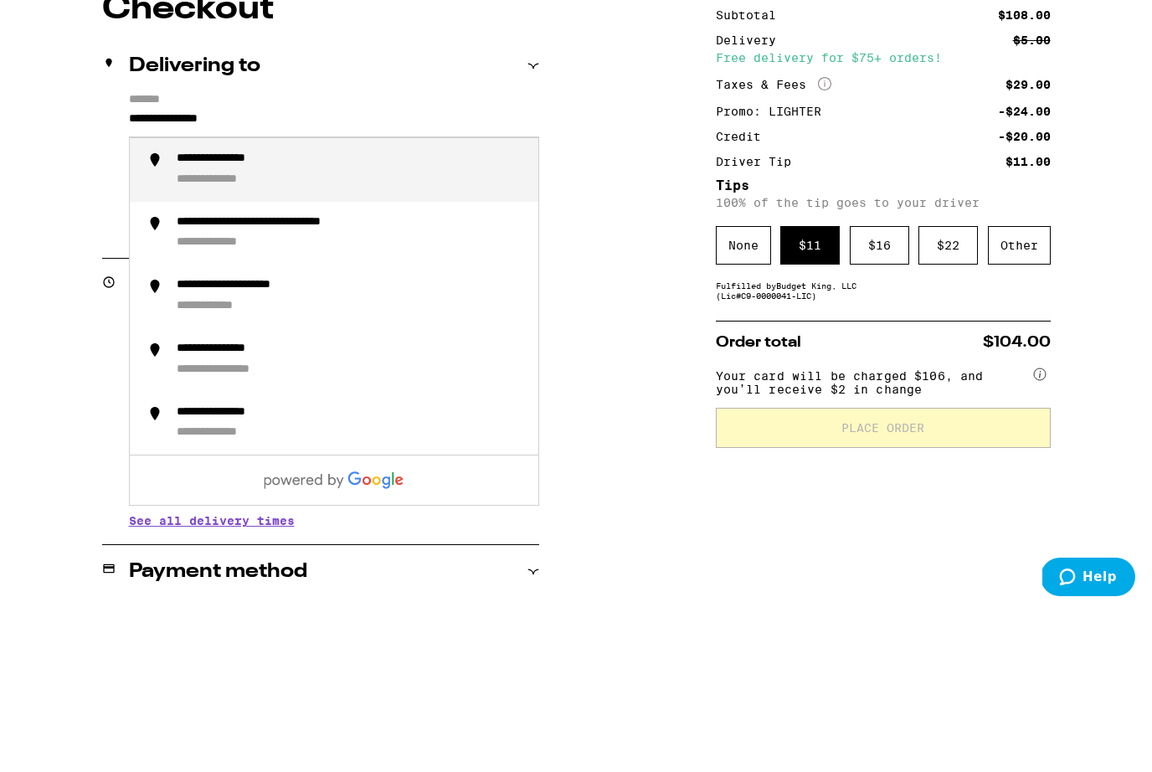
click at [305, 302] on li "**********" at bounding box center [334, 334] width 409 height 64
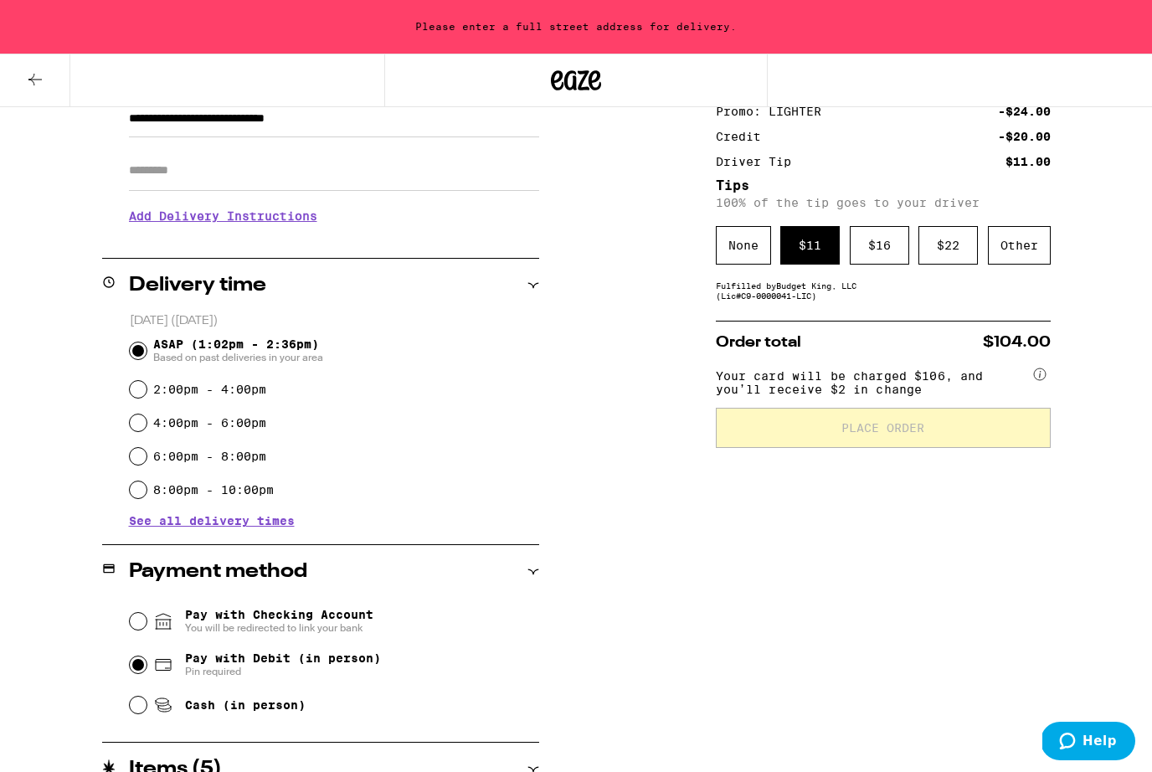
type input "**********"
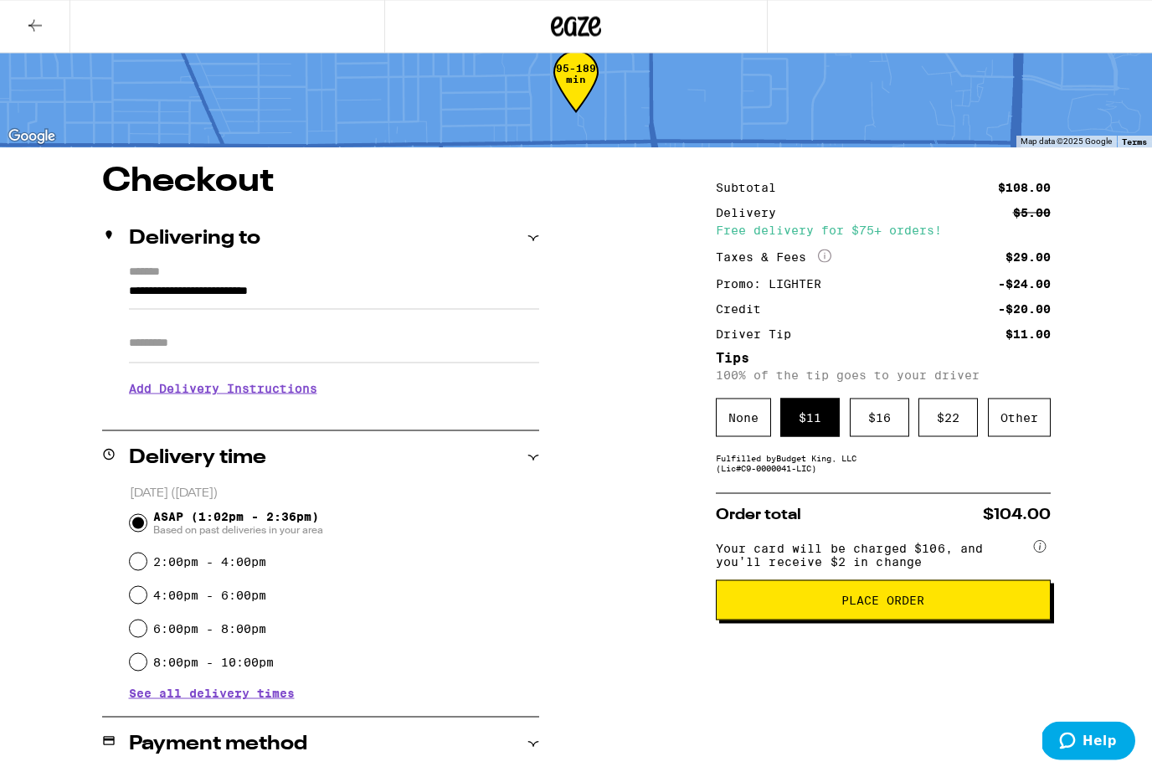
scroll to position [0, 0]
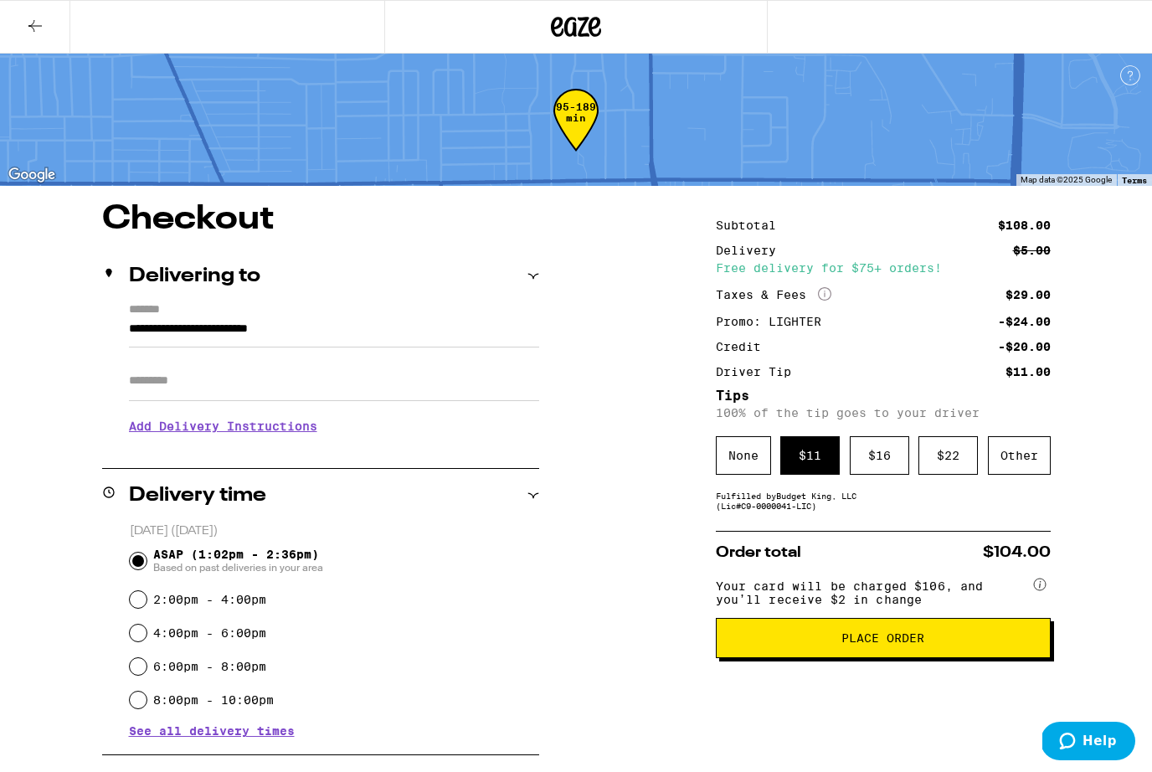
click at [720, 1] on div at bounding box center [576, 27] width 384 height 54
